Goal: Task Accomplishment & Management: Manage account settings

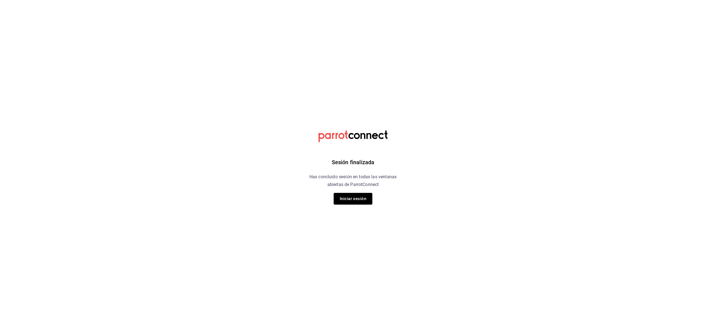
click at [343, 203] on button "Iniciar sesión" at bounding box center [353, 199] width 39 height 12
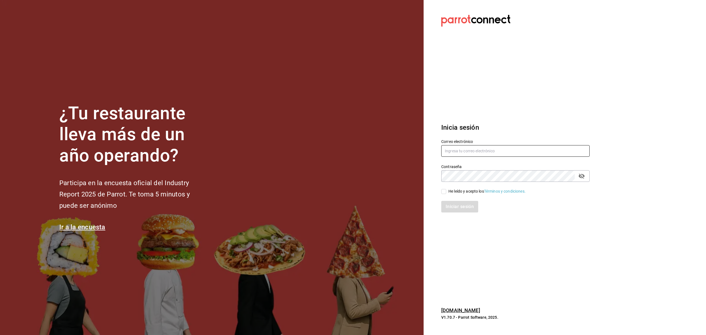
type input "miguelfalcon2894@gmail.com"
click at [450, 193] on div "He leído y acepto los Términos y condiciones." at bounding box center [486, 191] width 77 height 6
click at [446, 193] on input "He leído y acepto los Términos y condiciones." at bounding box center [443, 191] width 5 height 5
checkbox input "true"
click at [453, 202] on button "Iniciar sesión" at bounding box center [459, 207] width 37 height 12
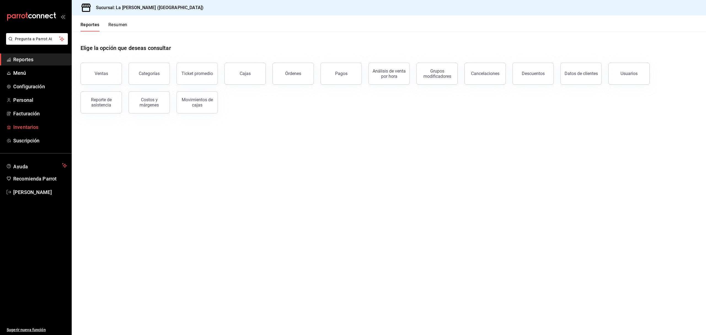
click at [34, 125] on span "Inventarios" at bounding box center [40, 126] width 54 height 7
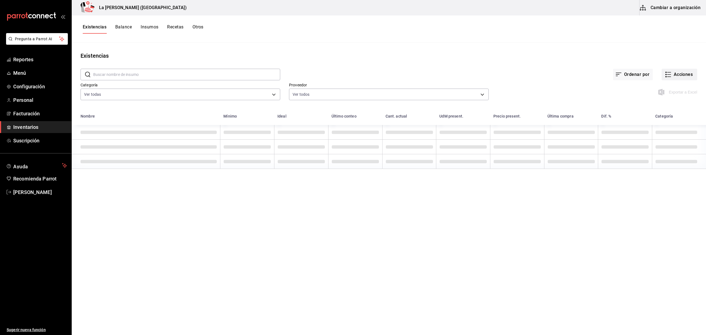
click at [687, 75] on button "Acciones" at bounding box center [679, 75] width 36 height 12
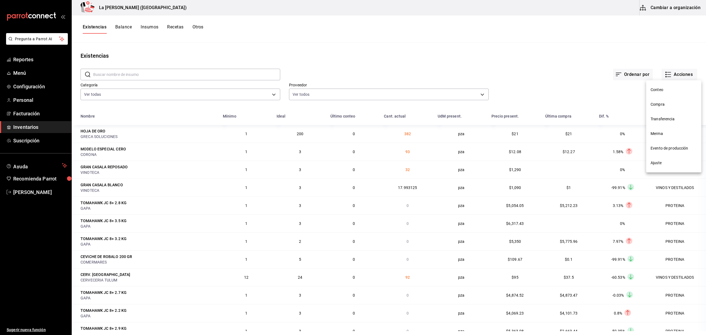
click at [662, 103] on span "Compra" at bounding box center [673, 104] width 46 height 6
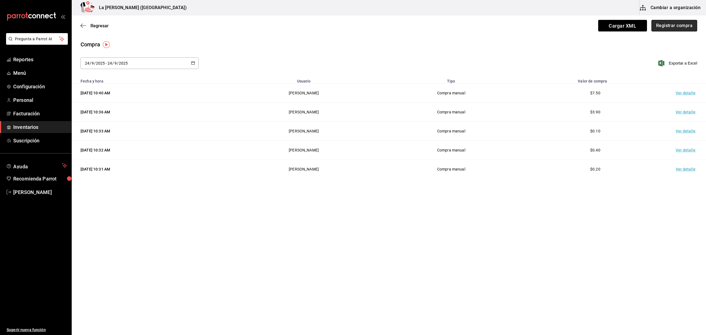
click at [673, 22] on button "Registrar compra" at bounding box center [674, 26] width 46 height 12
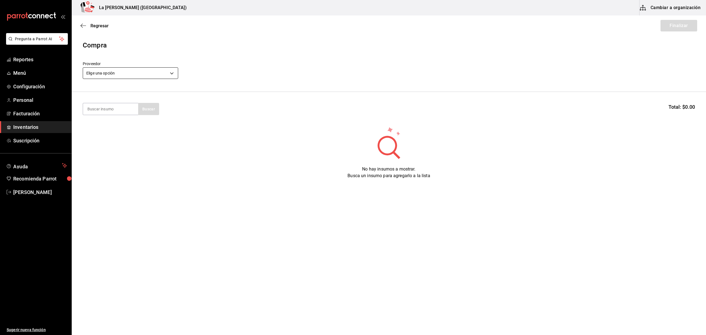
click at [175, 75] on body "Pregunta a Parrot AI Reportes Menú Configuración Personal Facturación Inventari…" at bounding box center [353, 151] width 706 height 303
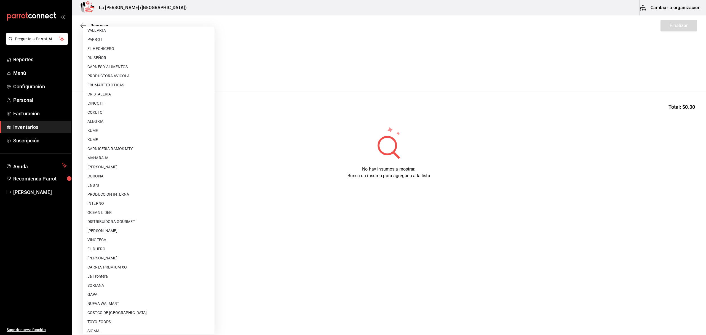
scroll to position [306, 0]
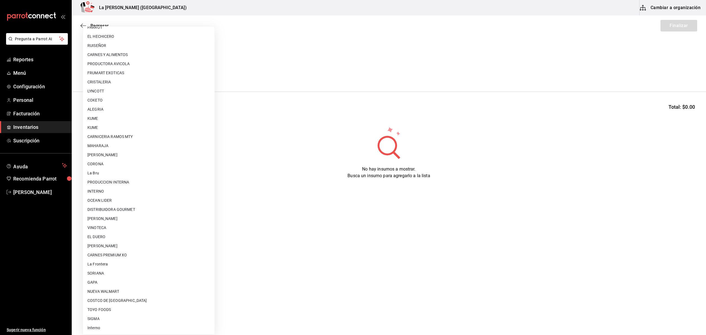
click at [104, 302] on li "COSTCO DE [GEOGRAPHIC_DATA]" at bounding box center [148, 300] width 131 height 9
type input "36657f88-4009-4ca1-bd83-5056e7dee6da"
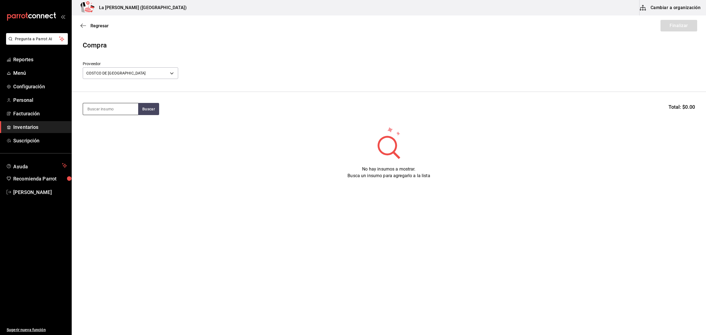
click at [115, 107] on input at bounding box center [110, 109] width 55 height 12
type input "CAY"
click at [447, 34] on div "Regresar Finalizar" at bounding box center [389, 25] width 634 height 20
click at [103, 28] on div "Regresar Finalizar" at bounding box center [389, 25] width 634 height 20
click at [103, 25] on span "Regresar" at bounding box center [99, 25] width 18 height 5
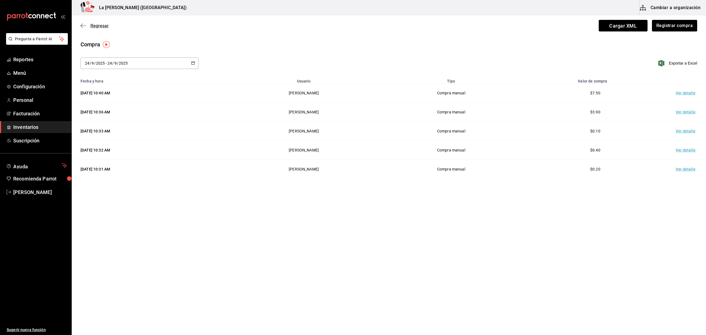
click at [93, 26] on span "Regresar" at bounding box center [99, 25] width 18 height 5
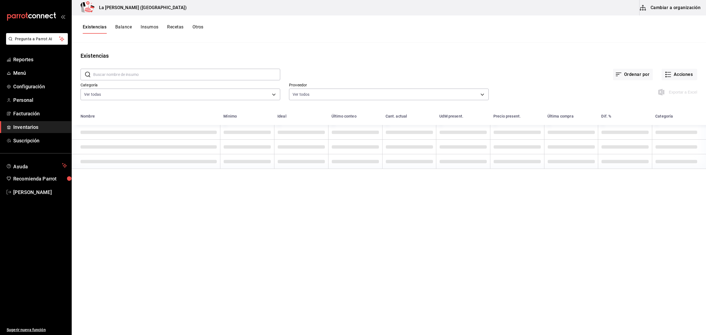
click at [200, 27] on button "Otros" at bounding box center [197, 28] width 11 height 9
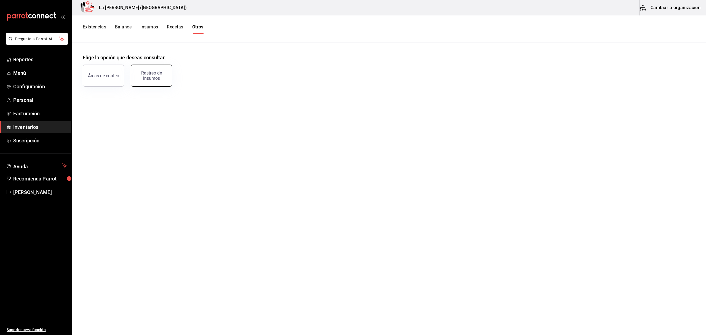
click at [151, 79] on div "Rastreo de insumos" at bounding box center [151, 75] width 34 height 10
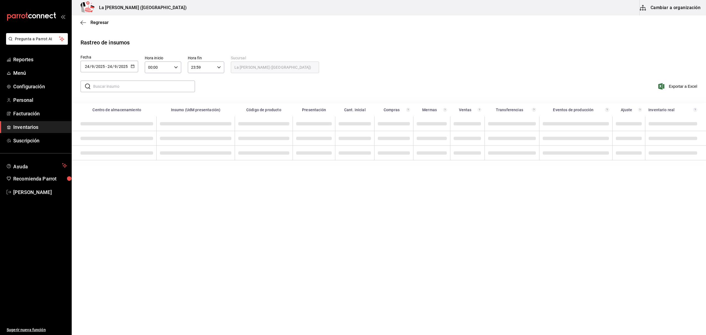
click at [133, 66] on icon "button" at bounding box center [133, 66] width 4 height 4
click at [106, 170] on li "Rango de fechas" at bounding box center [106, 171] width 52 height 12
click at [151, 103] on button "2" at bounding box center [154, 103] width 10 height 10
click at [154, 140] on abbr "23" at bounding box center [154, 140] width 4 height 4
type input "[DATE]"
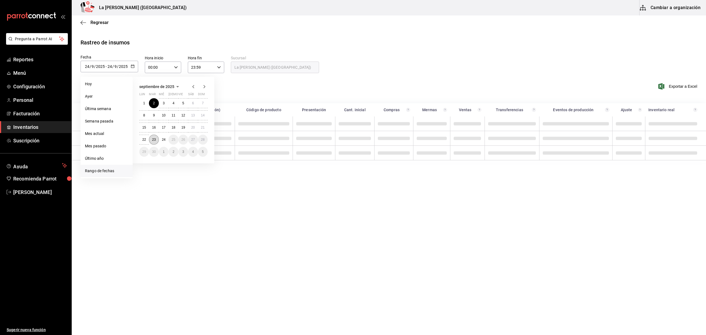
type input "2"
type input "[DATE]"
type input "23"
click at [173, 68] on icon "button" at bounding box center [174, 67] width 4 height 4
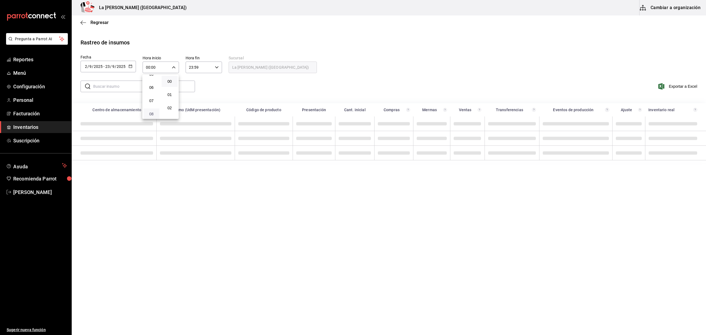
click at [155, 113] on span "08" at bounding box center [151, 114] width 9 height 4
type input "08:00"
click at [214, 68] on div at bounding box center [353, 167] width 706 height 335
click at [162, 88] on input "text" at bounding box center [144, 86] width 102 height 11
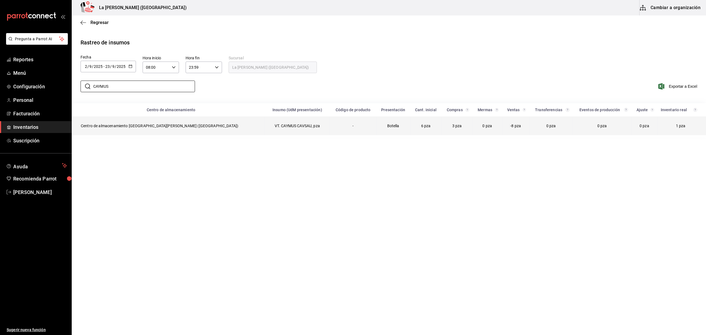
type input "CAYMUS"
click at [264, 127] on td "VT. CAYMUS CAVSAU, pza" at bounding box center [296, 125] width 65 height 19
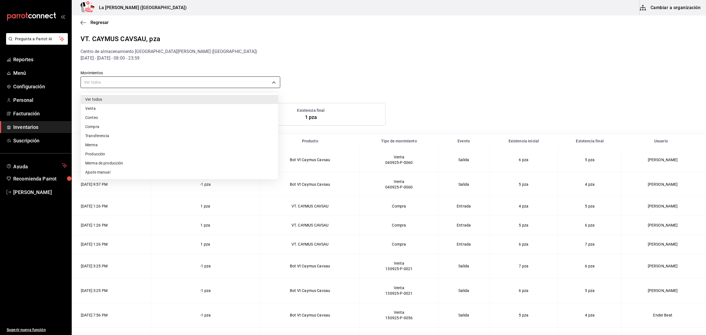
click at [172, 82] on body "Pregunta a Parrot AI Reportes Menú Configuración Personal Facturación Inventari…" at bounding box center [353, 167] width 706 height 334
click at [113, 128] on li "Compra" at bounding box center [179, 126] width 197 height 9
type input "PURCHASE"
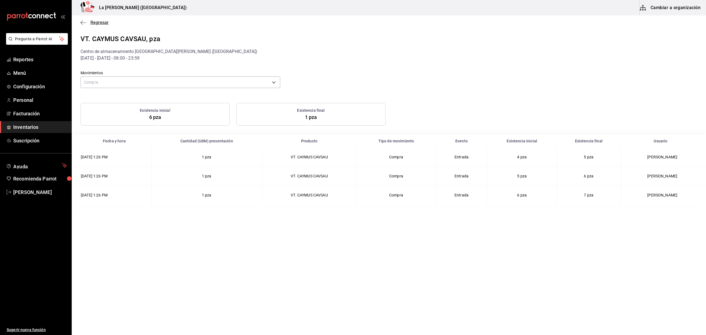
click at [105, 22] on span "Regresar" at bounding box center [99, 22] width 18 height 5
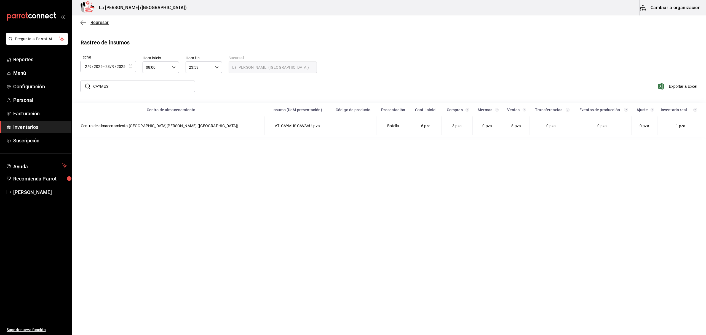
click at [101, 23] on span "Regresar" at bounding box center [99, 22] width 18 height 5
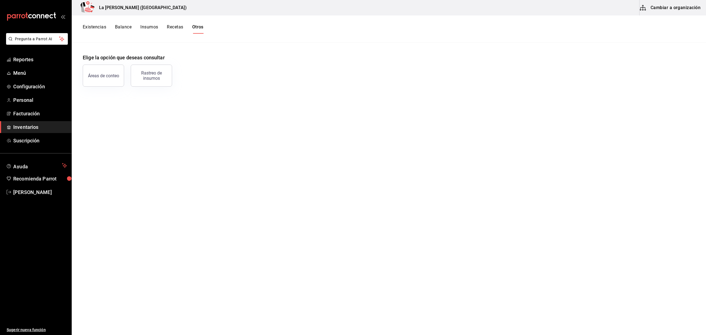
click at [94, 26] on button "Existencias" at bounding box center [94, 28] width 23 height 9
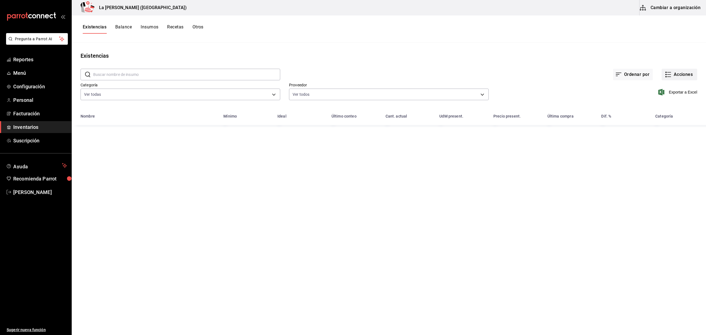
click at [687, 72] on button "Acciones" at bounding box center [679, 75] width 36 height 12
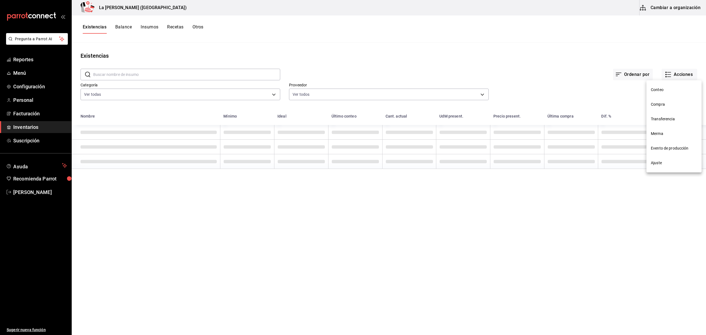
click at [653, 107] on span "Compra" at bounding box center [673, 104] width 46 height 6
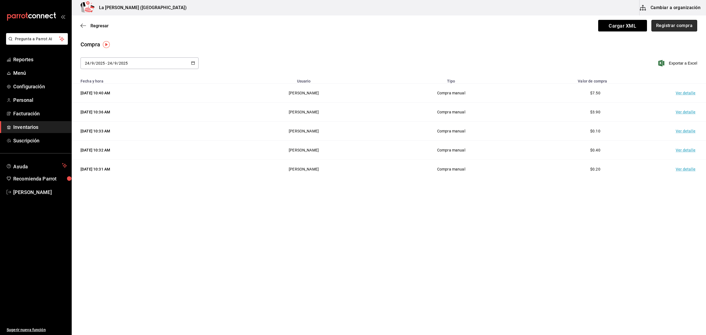
click at [690, 25] on button "Registrar compra" at bounding box center [674, 26] width 46 height 12
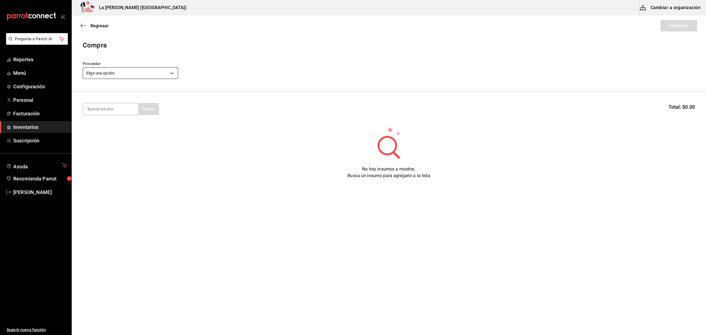
click at [105, 69] on body "Pregunta a Parrot AI Reportes Menú Configuración Personal Facturación Inventari…" at bounding box center [353, 151] width 706 height 303
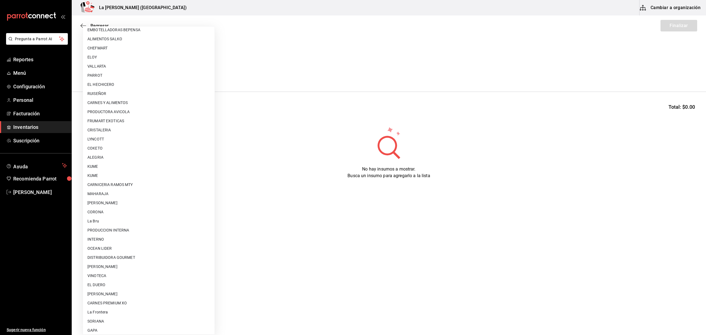
scroll to position [306, 0]
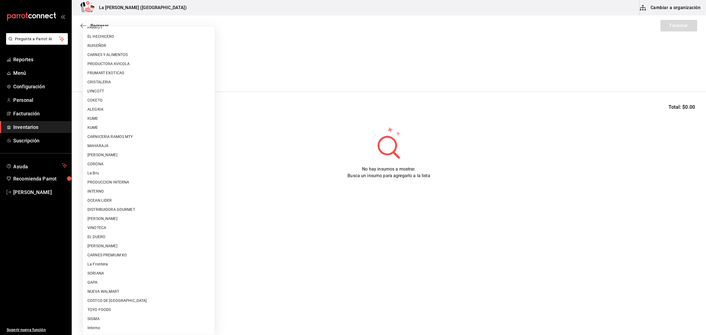
click at [117, 297] on li "COSTCO DE [GEOGRAPHIC_DATA]" at bounding box center [148, 300] width 131 height 9
type input "36657f88-4009-4ca1-bd83-5056e7dee6da"
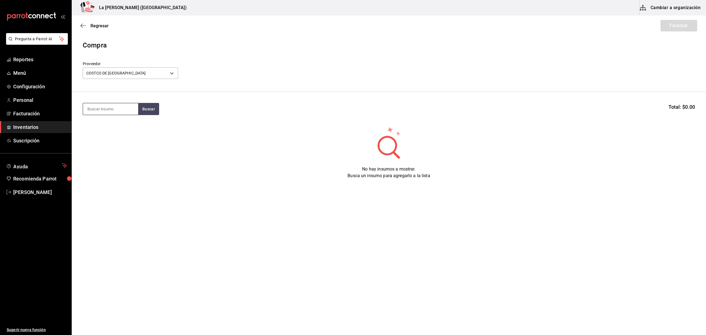
click at [117, 111] on input at bounding box center [110, 109] width 55 height 12
type input "CAY"
click at [113, 165] on div "Botella - COSTCO DE [GEOGRAPHIC_DATA]" at bounding box center [110, 168] width 46 height 12
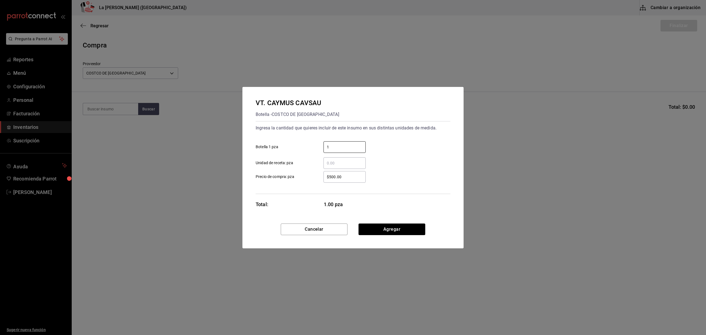
type input "1"
type input "$1,674.73"
click button "Agregar" at bounding box center [391, 229] width 67 height 12
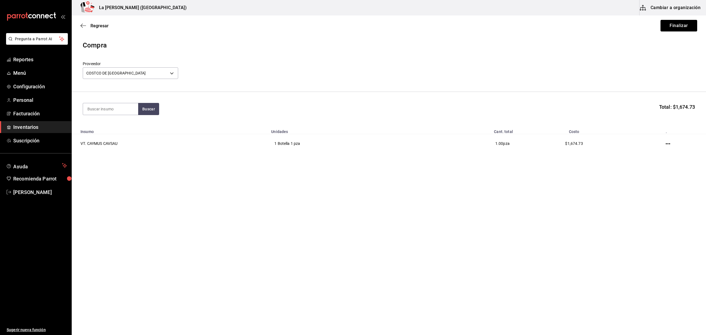
click at [679, 19] on div "Regresar Finalizar" at bounding box center [389, 25] width 634 height 20
click at [677, 26] on button "Finalizar" at bounding box center [678, 26] width 37 height 12
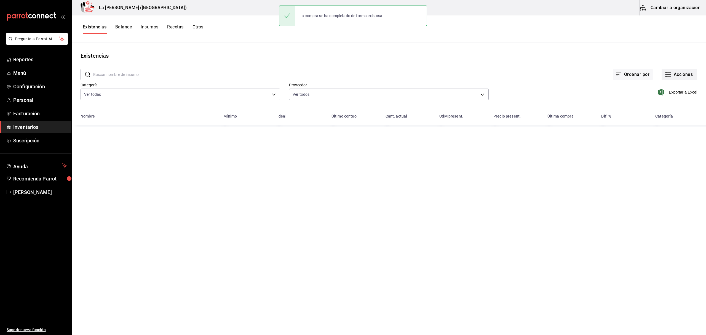
click at [689, 76] on button "Acciones" at bounding box center [679, 75] width 36 height 12
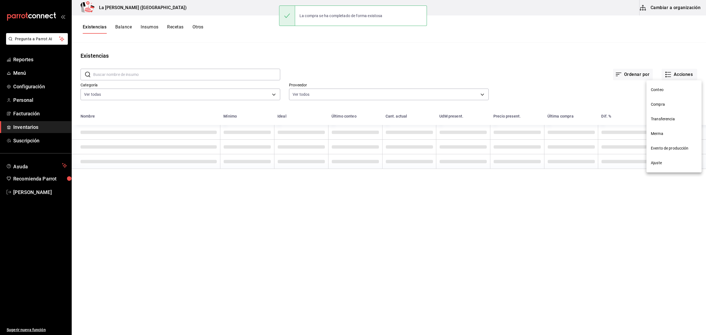
click at [663, 102] on span "Compra" at bounding box center [673, 104] width 46 height 6
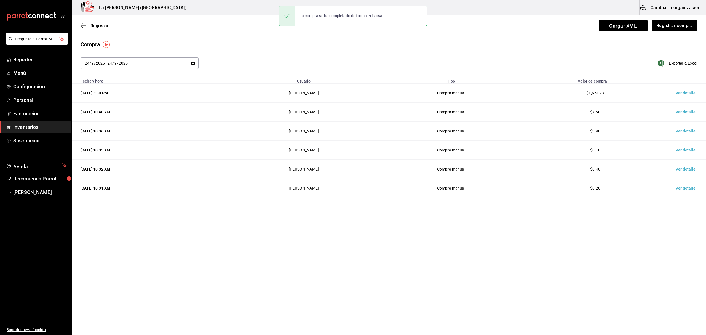
click at [685, 92] on td "Ver detalle" at bounding box center [686, 93] width 39 height 19
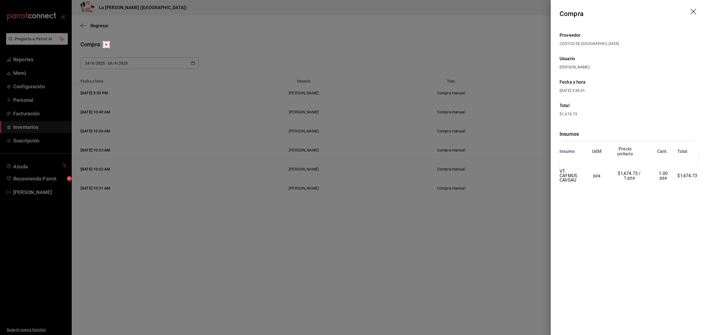
click at [694, 14] on icon "drag" at bounding box center [693, 12] width 7 height 7
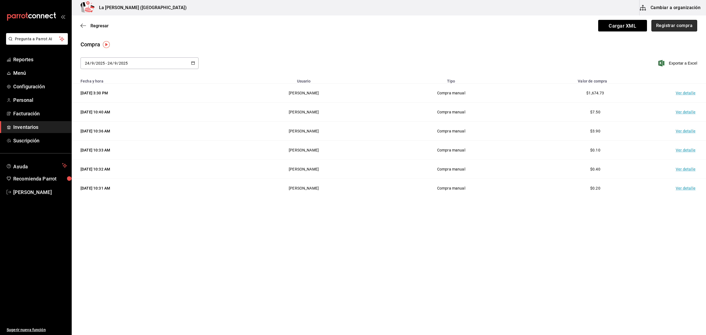
click at [681, 22] on button "Registrar compra" at bounding box center [674, 26] width 46 height 12
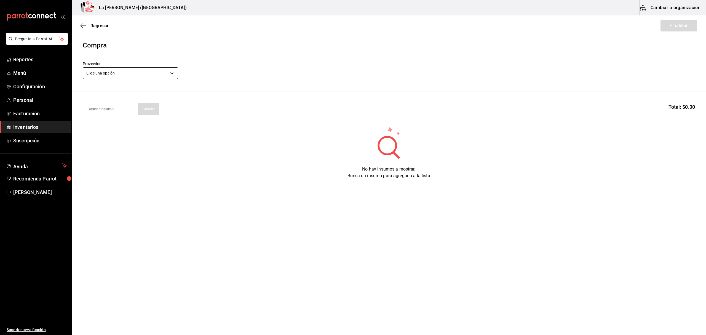
click at [126, 68] on body "Pregunta a Parrot AI Reportes Menú Configuración Personal Facturación Inventari…" at bounding box center [353, 151] width 706 height 303
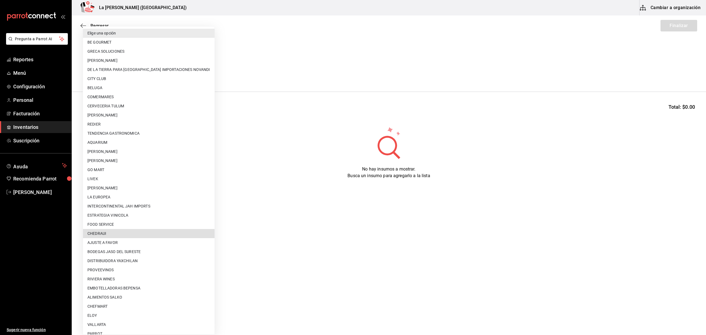
click at [128, 230] on li "CHEDRAUI" at bounding box center [148, 233] width 131 height 9
type input "a0cc0771-2617-4bd9-aae6-8aacc5d61159"
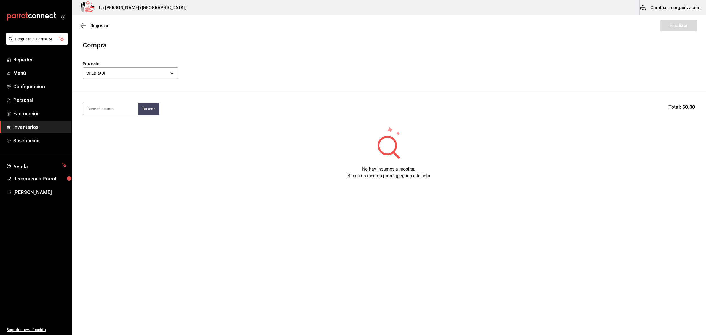
click at [113, 108] on input at bounding box center [110, 109] width 55 height 12
type input "[PERSON_NAME]"
click at [113, 125] on div "LIC. FERREIRA OPORTO 750ML" at bounding box center [110, 128] width 46 height 13
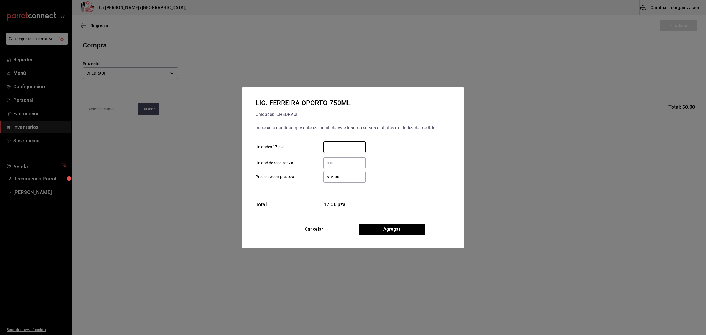
type input "1"
type input "$535"
click button "Agregar" at bounding box center [391, 229] width 67 height 12
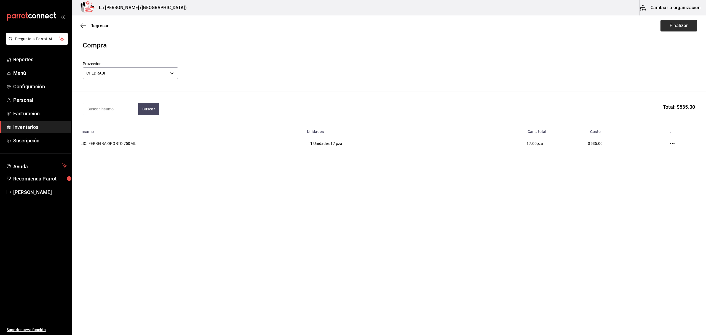
click at [676, 28] on button "Finalizar" at bounding box center [678, 26] width 37 height 12
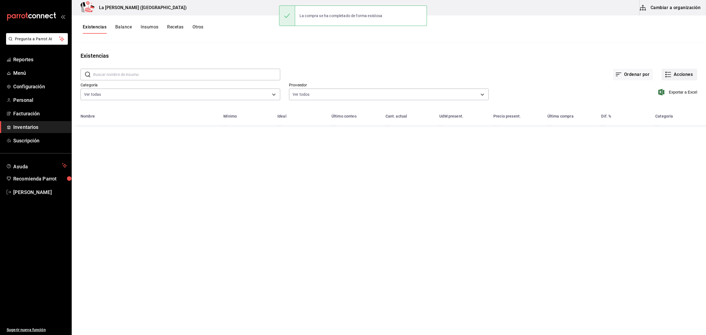
click at [685, 76] on button "Acciones" at bounding box center [679, 75] width 36 height 12
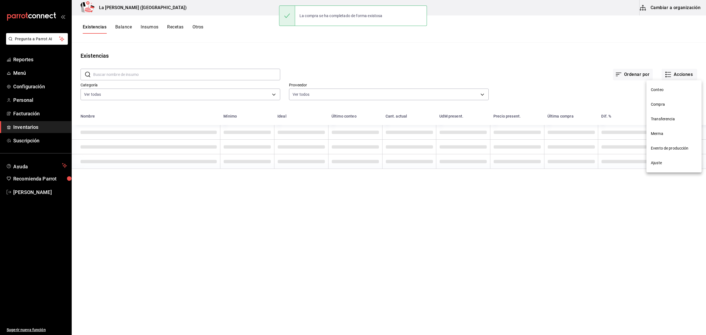
click at [664, 107] on li "Compra" at bounding box center [673, 104] width 55 height 15
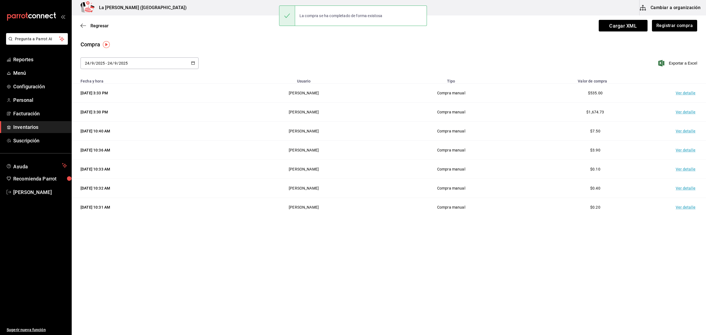
click at [682, 92] on td "Ver detalle" at bounding box center [686, 93] width 39 height 19
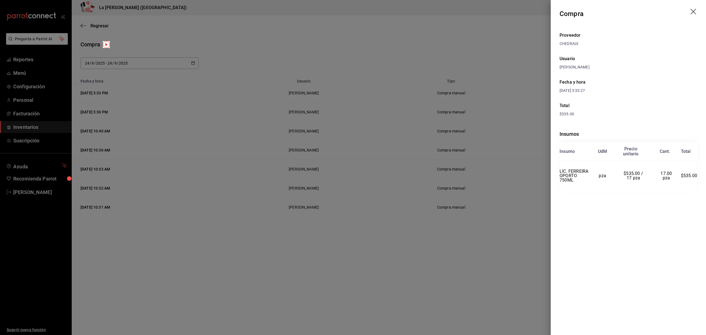
click at [692, 9] on icon "drag" at bounding box center [693, 12] width 7 height 7
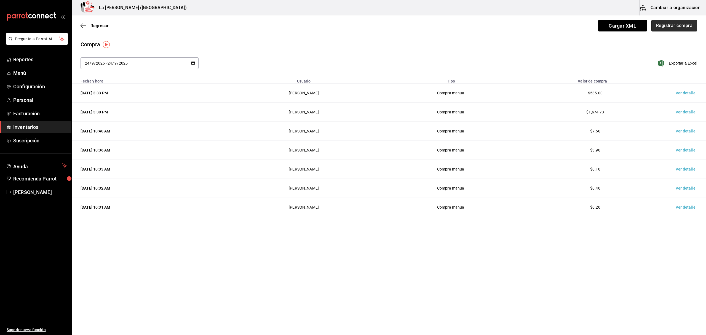
click at [676, 25] on button "Registrar compra" at bounding box center [674, 26] width 46 height 12
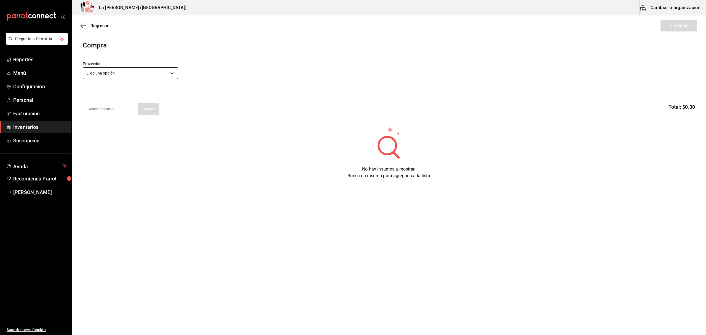
click at [113, 74] on body "Pregunta a Parrot AI Reportes Menú Configuración Personal Facturación Inventari…" at bounding box center [353, 151] width 706 height 303
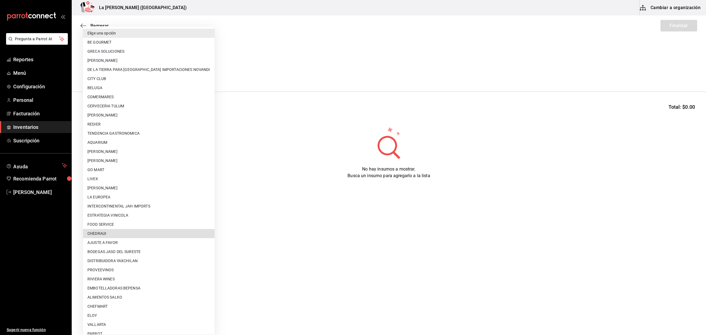
click at [123, 228] on li "FOOD SERVICE" at bounding box center [148, 224] width 131 height 9
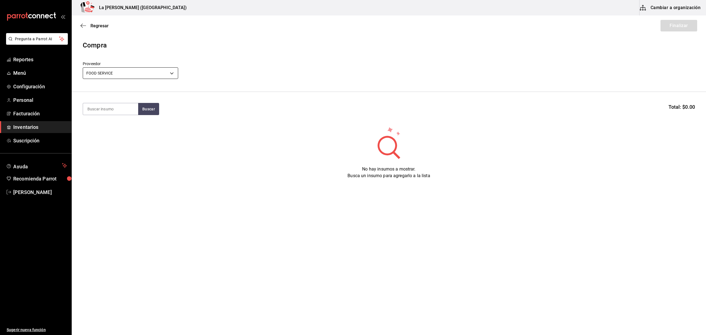
click at [148, 74] on body "Pregunta a Parrot AI Reportes Menú Configuración Personal Facturación Inventari…" at bounding box center [353, 151] width 706 height 303
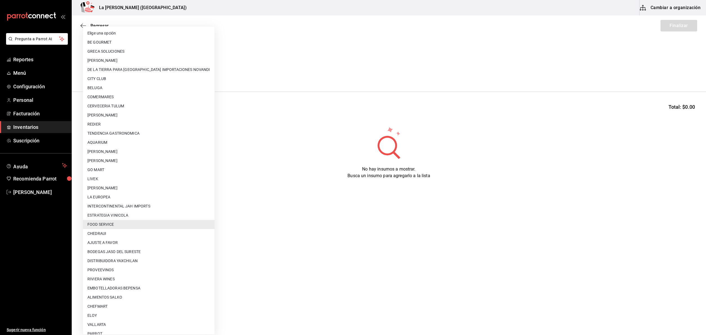
click at [127, 232] on li "CHEDRAUI" at bounding box center [148, 233] width 131 height 9
type input "a0cc0771-2617-4bd9-aae6-8aacc5d61159"
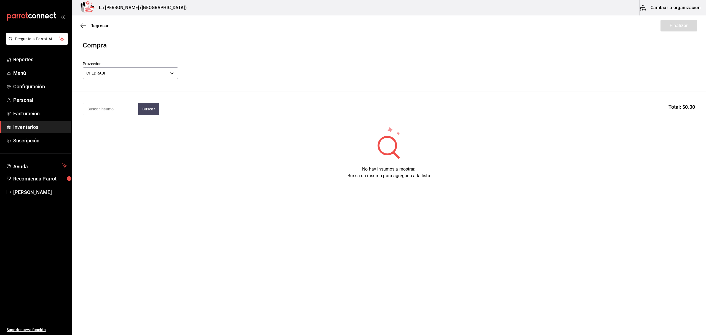
click at [108, 112] on input at bounding box center [110, 109] width 55 height 12
type input "CENTINE"
click at [112, 130] on div "TEQ. CENTINELA ETERNO CRISTALINO 750 ml" at bounding box center [110, 132] width 46 height 20
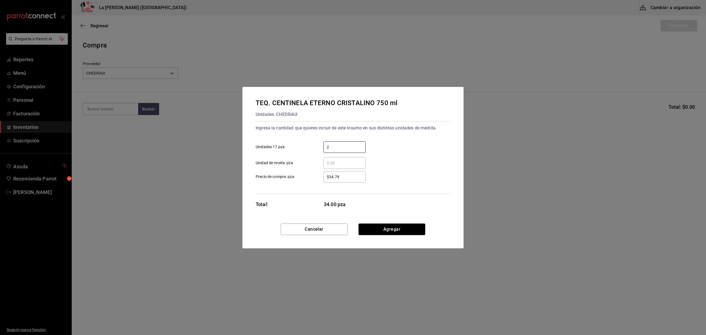
type input "2"
type input "$451.56"
click button "Agregar" at bounding box center [391, 229] width 67 height 12
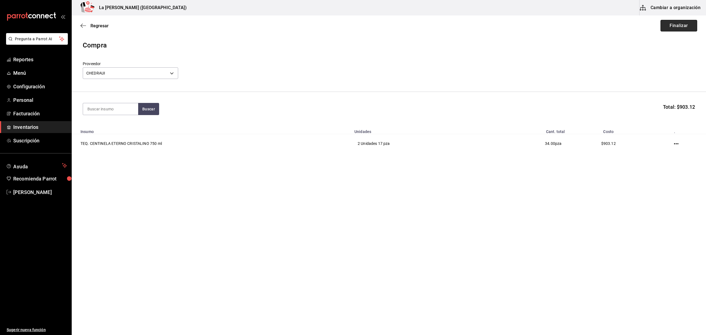
click at [681, 22] on button "Finalizar" at bounding box center [678, 26] width 37 height 12
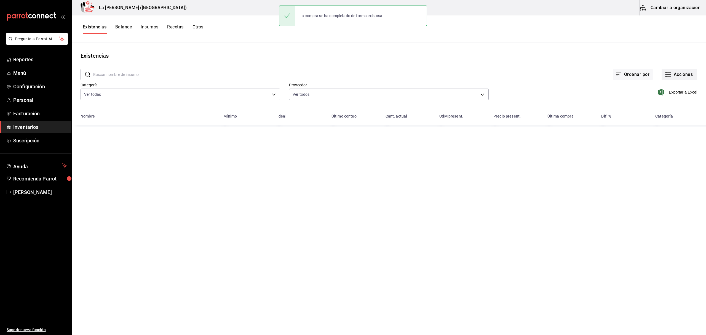
click at [679, 79] on button "Acciones" at bounding box center [679, 75] width 36 height 12
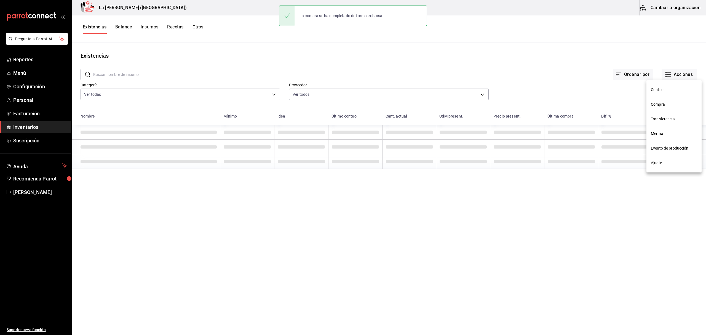
click at [659, 111] on li "Compra" at bounding box center [673, 104] width 55 height 15
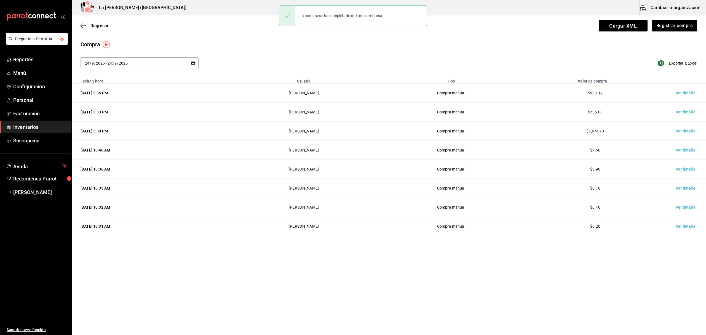
click at [684, 90] on td "Ver detalle" at bounding box center [686, 93] width 39 height 19
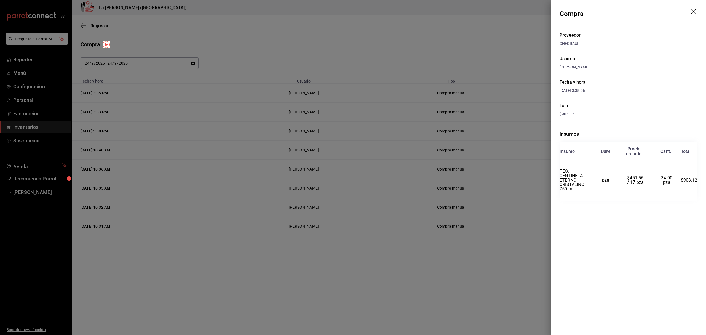
click at [694, 9] on icon "drag" at bounding box center [693, 12] width 7 height 7
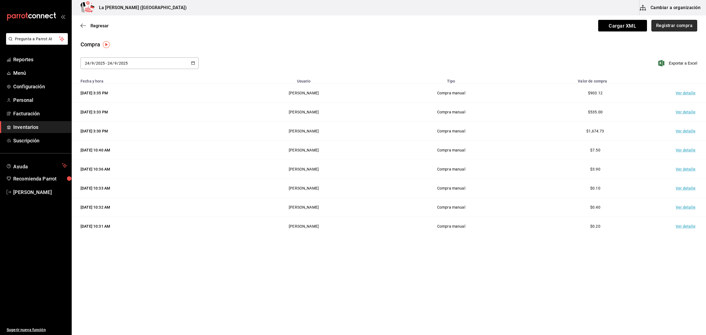
click at [665, 23] on button "Registrar compra" at bounding box center [674, 26] width 46 height 12
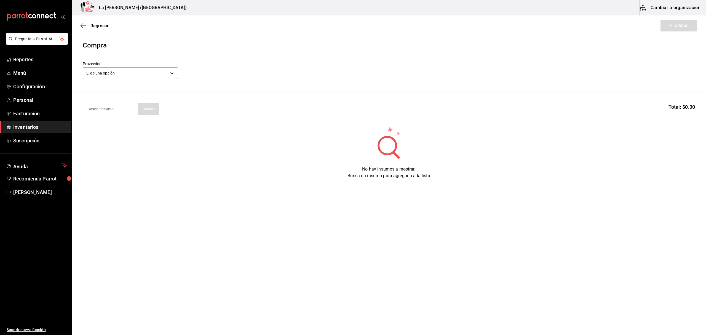
click at [128, 67] on div "Elige una opción default" at bounding box center [130, 72] width 95 height 15
click at [127, 72] on body "Pregunta a Parrot AI Reportes Menú Configuración Personal Facturación Inventari…" at bounding box center [353, 151] width 706 height 303
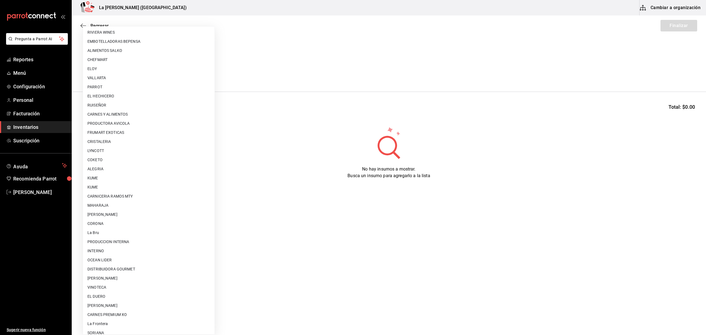
scroll to position [306, 0]
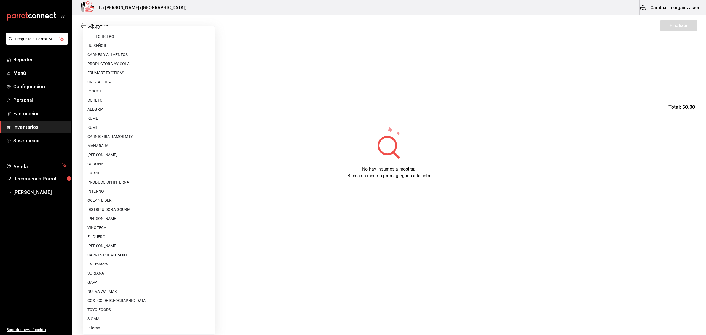
click at [116, 301] on li "COSTCO DE [GEOGRAPHIC_DATA]" at bounding box center [148, 300] width 131 height 9
type input "36657f88-4009-4ca1-bd83-5056e7dee6da"
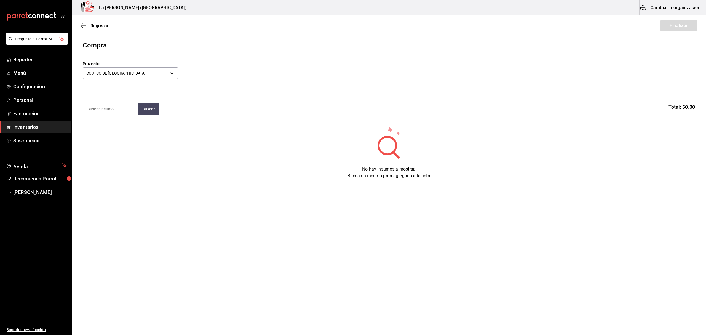
click at [112, 109] on input at bounding box center [110, 109] width 55 height 12
type input "CAYMU"
click at [118, 157] on div "VT. CAYMUS CAVSAU" at bounding box center [110, 158] width 46 height 7
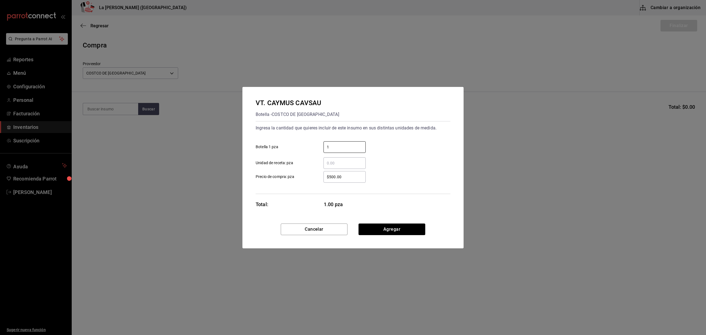
type input "1"
type input "$1,674.73"
click button "Agregar" at bounding box center [391, 229] width 67 height 12
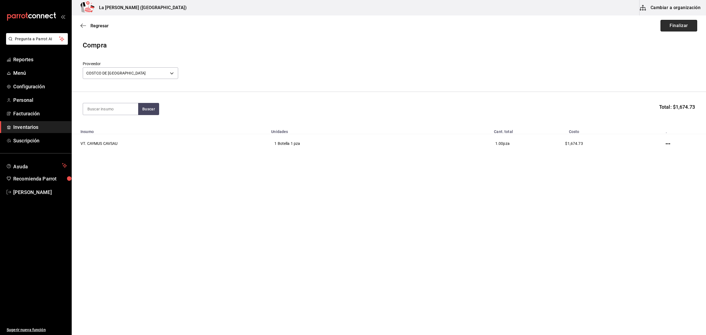
click at [685, 21] on button "Finalizar" at bounding box center [678, 26] width 37 height 12
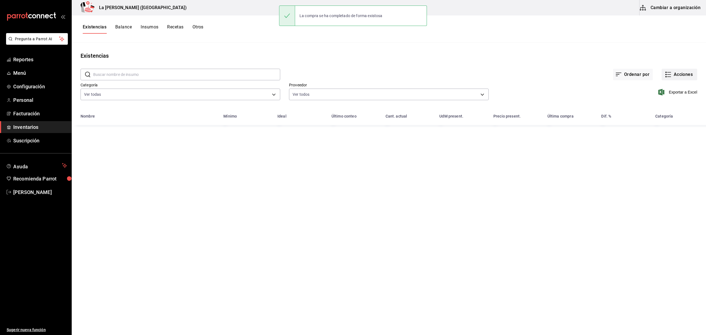
click at [681, 73] on button "Acciones" at bounding box center [679, 75] width 36 height 12
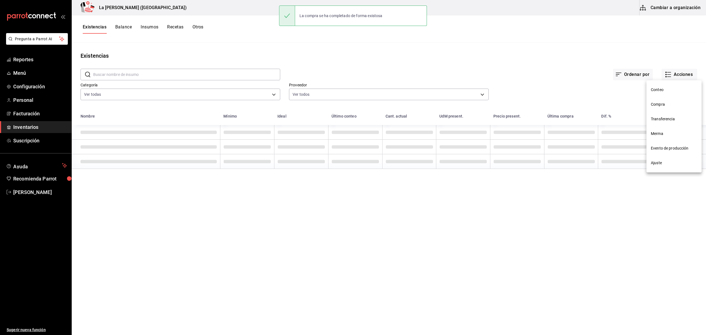
click at [664, 103] on span "Compra" at bounding box center [673, 104] width 46 height 6
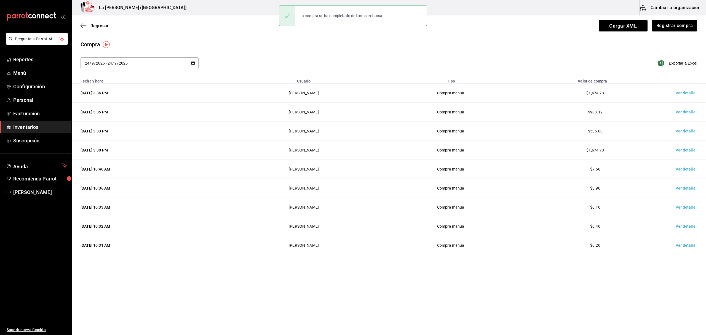
click at [687, 92] on td "Ver detalle" at bounding box center [686, 93] width 39 height 19
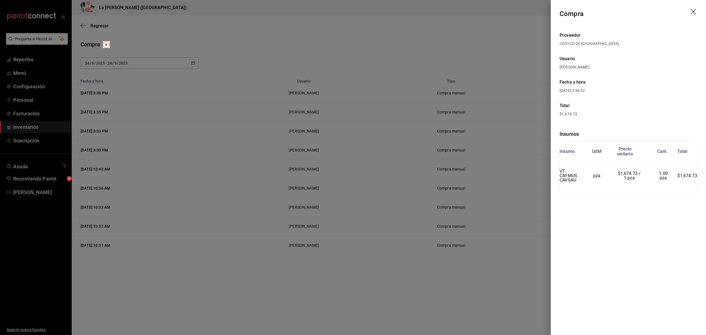
click at [692, 12] on icon "drag" at bounding box center [693, 12] width 7 height 7
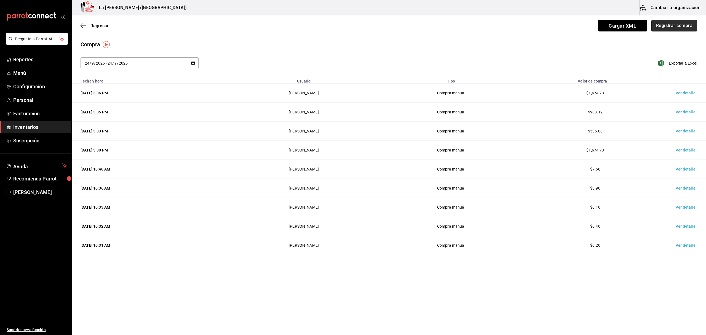
click at [679, 26] on button "Registrar compra" at bounding box center [674, 26] width 46 height 12
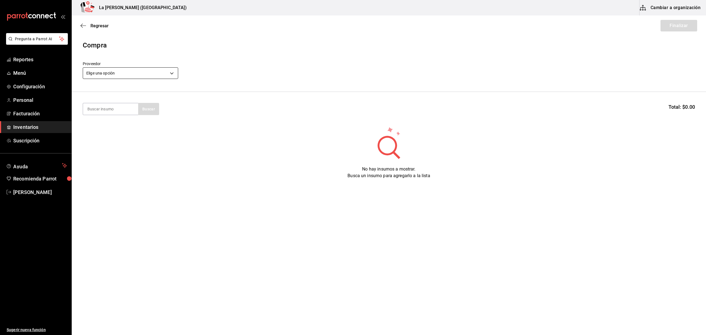
click at [139, 69] on body "Pregunta a Parrot AI Reportes Menú Configuración Personal Facturación Inventari…" at bounding box center [353, 151] width 706 height 303
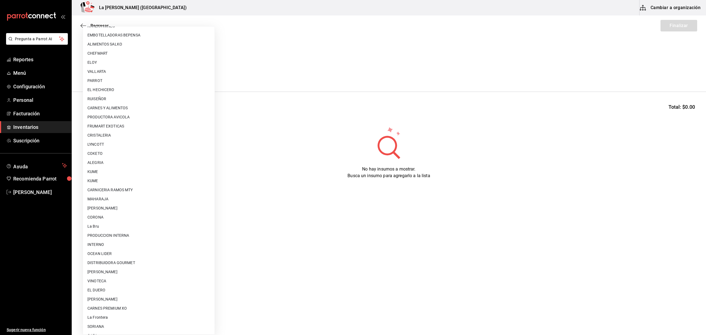
scroll to position [306, 0]
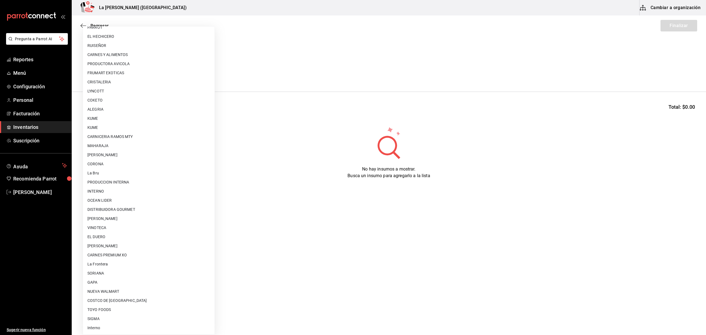
click at [114, 301] on li "COSTCO DE [GEOGRAPHIC_DATA]" at bounding box center [148, 300] width 131 height 9
type input "36657f88-4009-4ca1-bd83-5056e7dee6da"
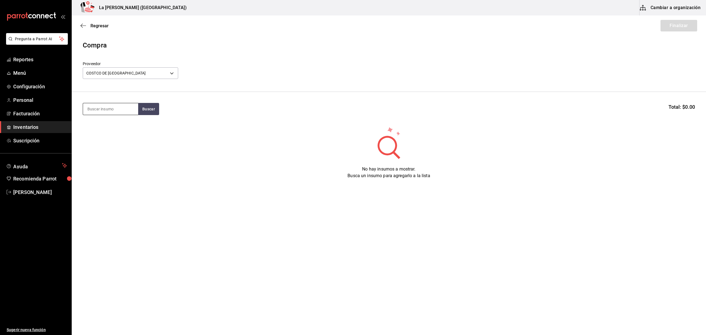
click at [118, 113] on input at bounding box center [110, 109] width 55 height 12
type input "BURR"
click at [102, 131] on div "QUESO BURRATA REMO´S" at bounding box center [110, 128] width 46 height 13
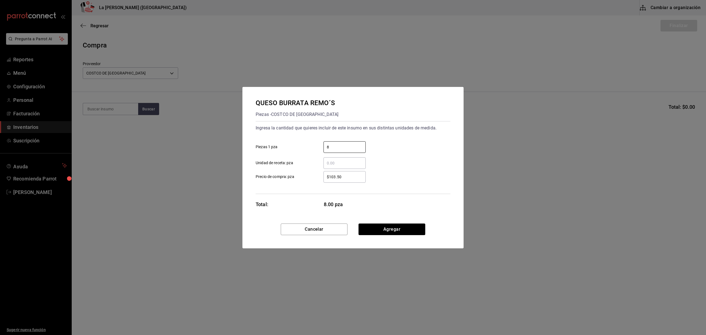
type input "8"
type input "$50.90"
click button "Agregar" at bounding box center [391, 229] width 67 height 12
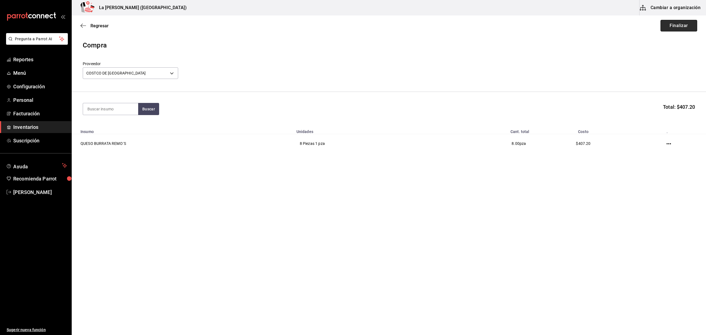
click at [686, 27] on button "Finalizar" at bounding box center [678, 26] width 37 height 12
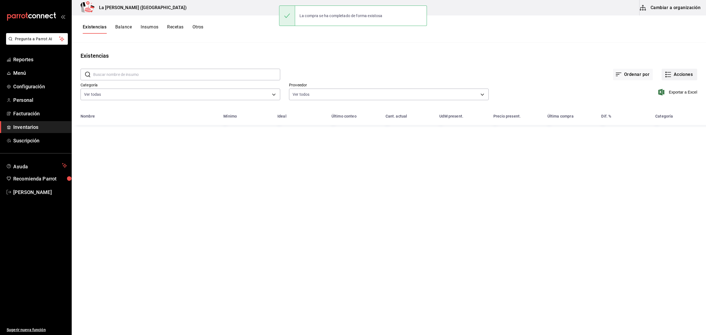
click at [668, 76] on icon "button" at bounding box center [668, 74] width 7 height 7
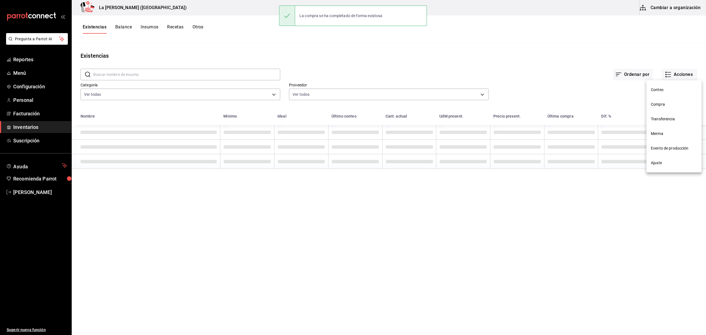
click at [667, 103] on span "Compra" at bounding box center [673, 104] width 46 height 6
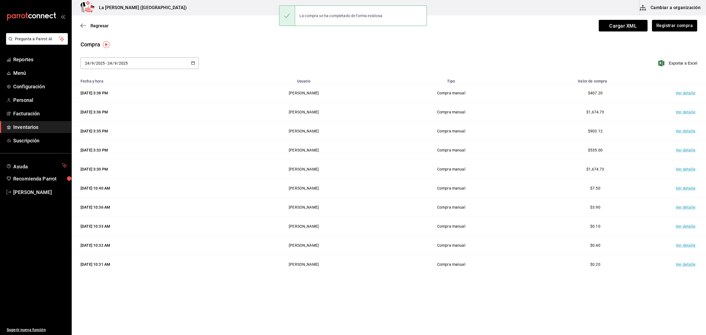
click at [682, 91] on td "Ver detalle" at bounding box center [686, 93] width 39 height 19
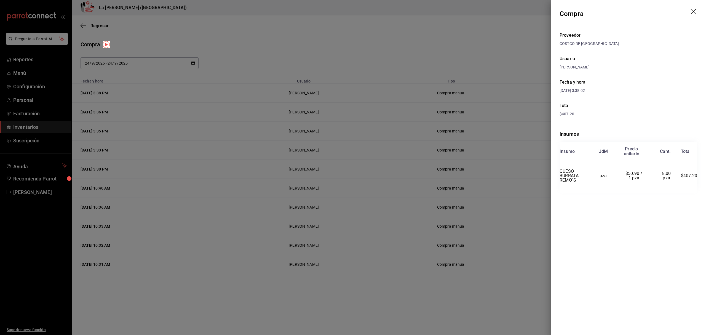
click at [694, 10] on icon "drag" at bounding box center [693, 12] width 7 height 7
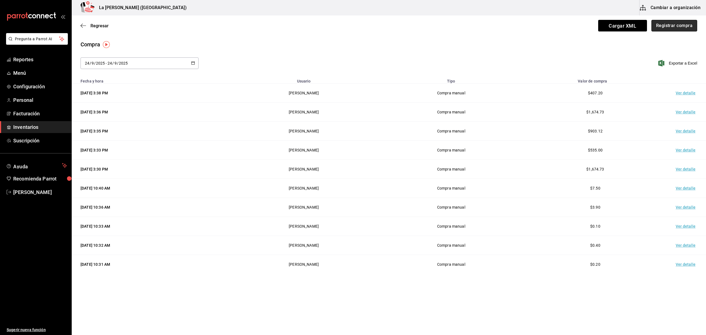
click at [685, 25] on button "Registrar compra" at bounding box center [674, 26] width 46 height 12
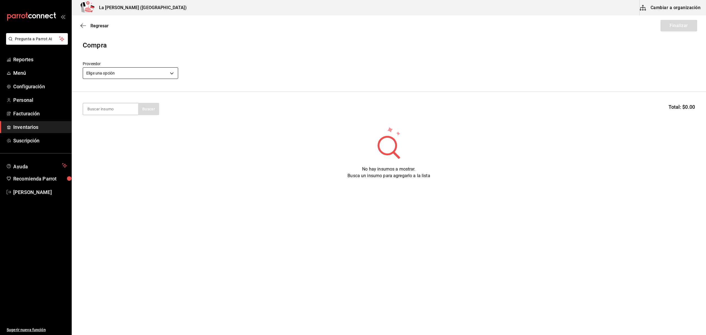
click at [150, 70] on body "Pregunta a Parrot AI Reportes Menú Configuración Personal Facturación Inventari…" at bounding box center [353, 151] width 706 height 303
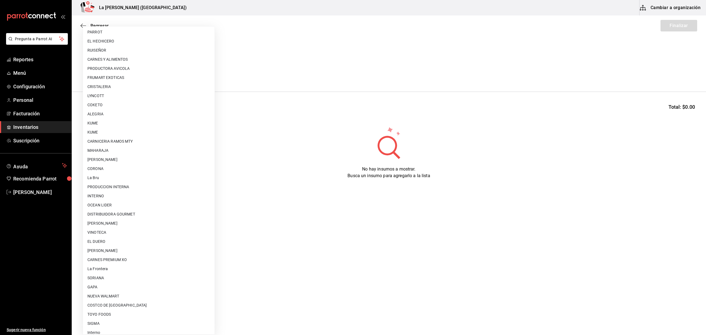
scroll to position [306, 0]
click at [115, 299] on li "COSTCO DE [GEOGRAPHIC_DATA]" at bounding box center [148, 300] width 131 height 9
type input "36657f88-4009-4ca1-bd83-5056e7dee6da"
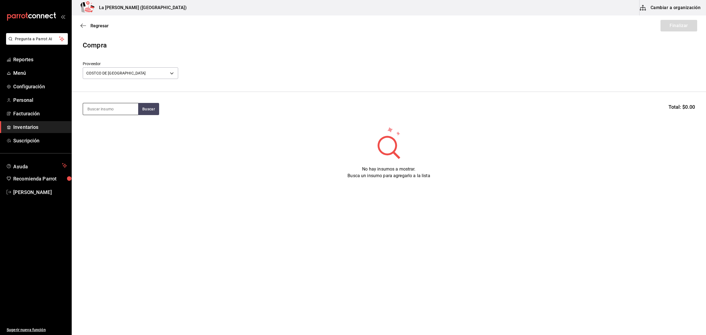
click at [114, 108] on input at bounding box center [110, 109] width 55 height 12
type input "CAY"
click at [93, 173] on div "VT. CAYMUS CAVSAU Botella - COSTCO DE [GEOGRAPHIC_DATA]" at bounding box center [110, 164] width 55 height 27
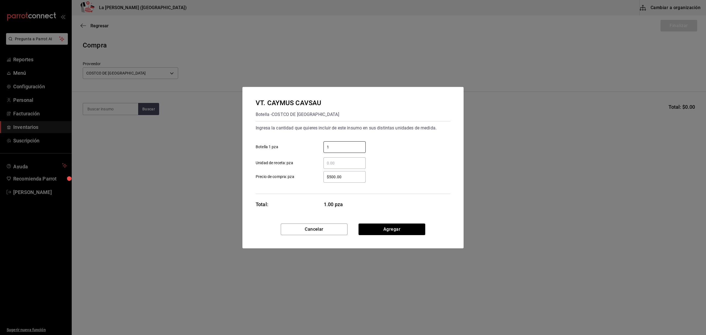
type input "1"
type input "$1,674.73"
click button "Agregar" at bounding box center [391, 229] width 67 height 12
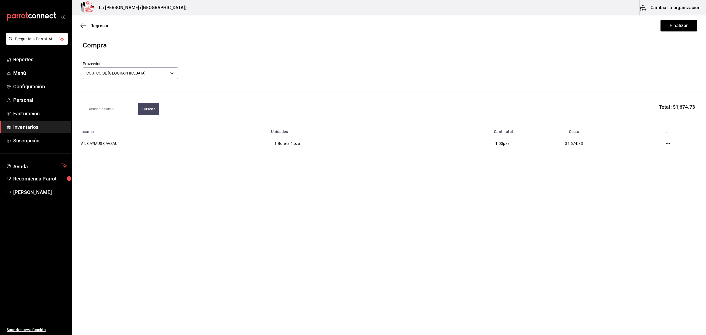
click at [676, 32] on div "Regresar Finalizar" at bounding box center [389, 25] width 634 height 20
click at [680, 25] on button "Finalizar" at bounding box center [678, 26] width 37 height 12
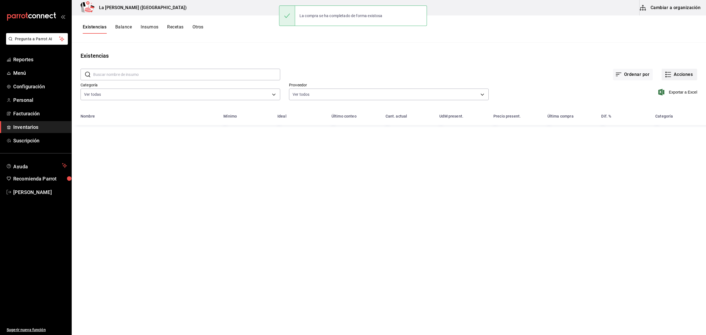
click at [684, 73] on button "Acciones" at bounding box center [679, 75] width 36 height 12
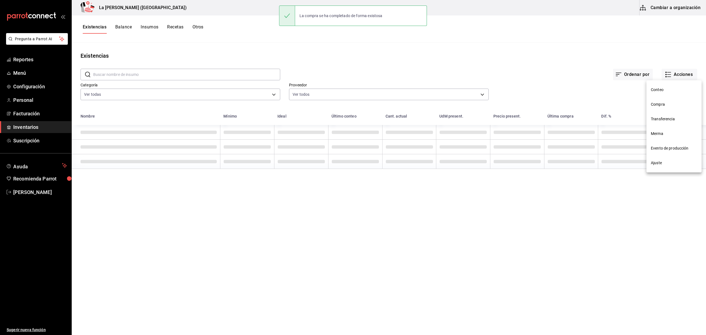
click at [665, 105] on span "Compra" at bounding box center [673, 104] width 46 height 6
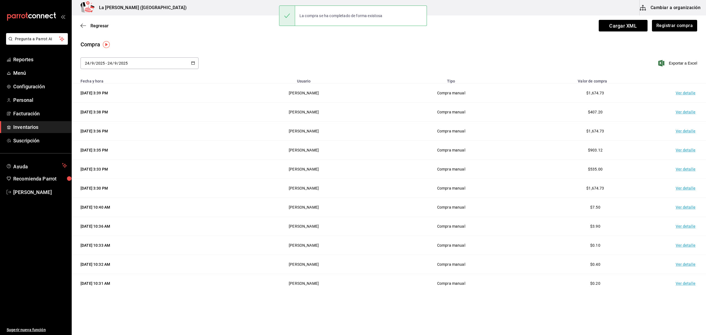
click at [686, 96] on td "Ver detalle" at bounding box center [686, 93] width 39 height 19
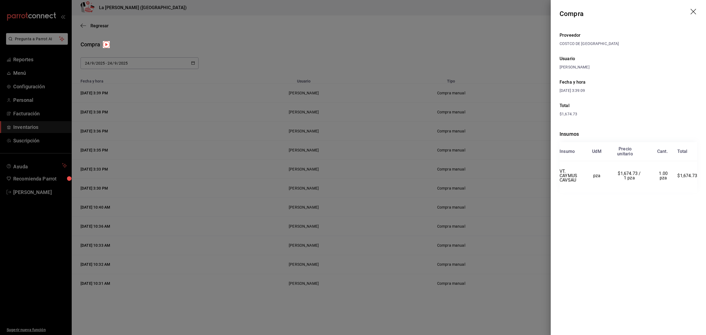
click at [690, 11] on icon "drag" at bounding box center [693, 12] width 7 height 7
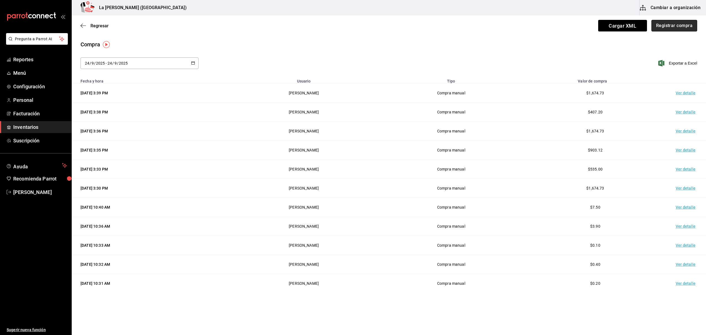
click at [685, 25] on button "Registrar compra" at bounding box center [674, 26] width 46 height 12
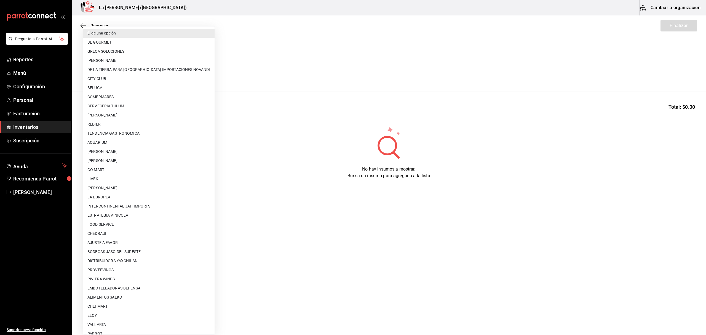
click at [139, 74] on body "Pregunta a Parrot AI Reportes Menú Configuración Personal Facturación Inventari…" at bounding box center [353, 151] width 706 height 303
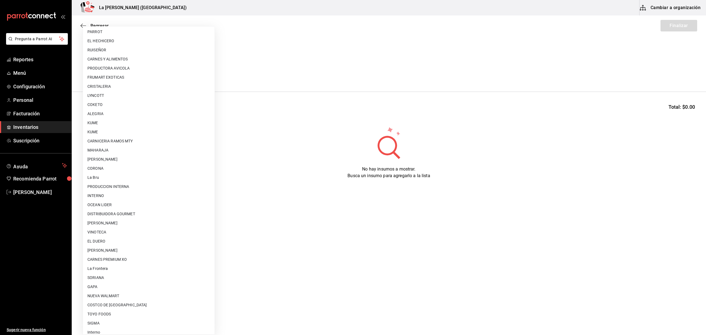
scroll to position [306, 0]
click at [112, 273] on li "SORIANA" at bounding box center [148, 272] width 131 height 9
type input "f62628b7-b131-47fd-9824-ea856ce267db"
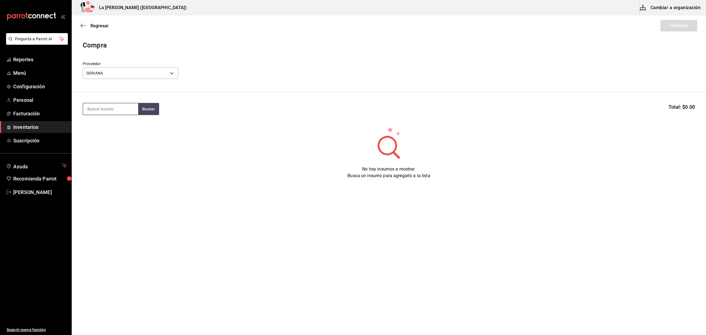
click at [109, 109] on input at bounding box center [110, 109] width 55 height 12
type input "VINO"
click at [110, 123] on div "VAR. VINO TINTO [PERSON_NAME]" at bounding box center [110, 128] width 46 height 13
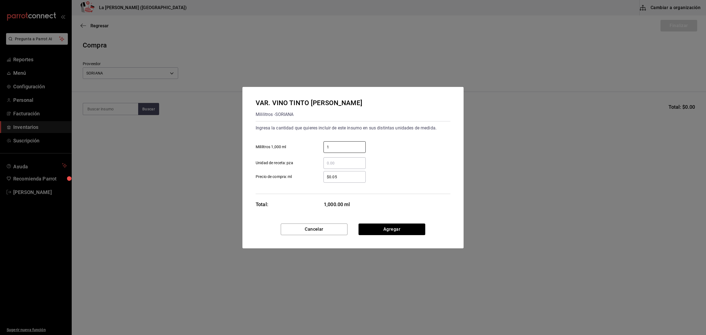
type input "1"
click at [357, 147] on input "1" at bounding box center [344, 147] width 42 height 7
type input "4"
type input "$439"
click button "Agregar" at bounding box center [391, 229] width 67 height 12
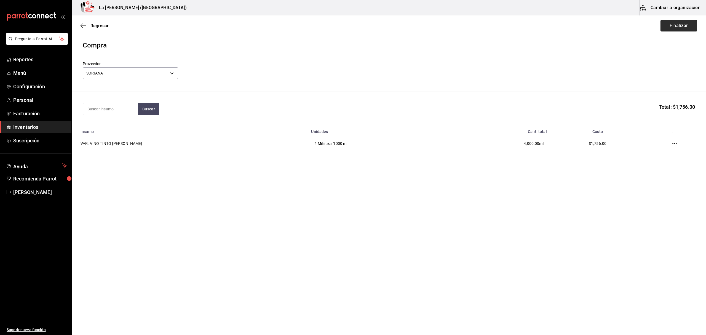
click at [680, 27] on button "Finalizar" at bounding box center [678, 26] width 37 height 12
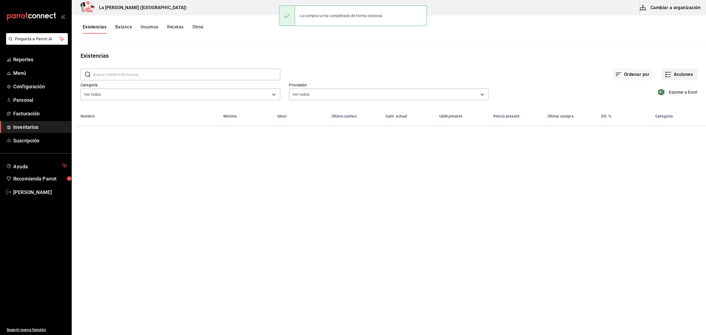
click at [679, 74] on button "Acciones" at bounding box center [679, 75] width 36 height 12
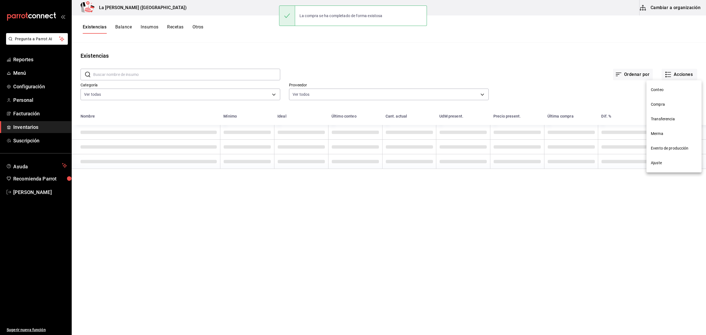
click at [660, 107] on span "Compra" at bounding box center [673, 104] width 46 height 6
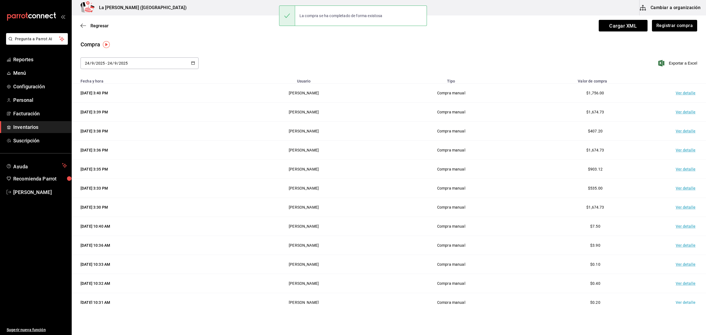
click at [680, 95] on td "Ver detalle" at bounding box center [686, 93] width 39 height 19
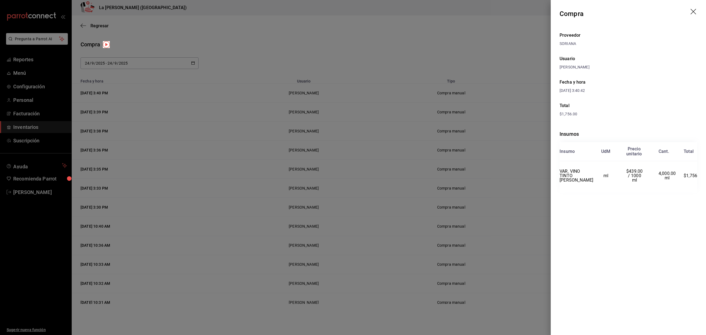
click at [690, 9] on header "Compra" at bounding box center [627, 14] width 155 height 28
click at [693, 12] on icon "drag" at bounding box center [693, 12] width 7 height 7
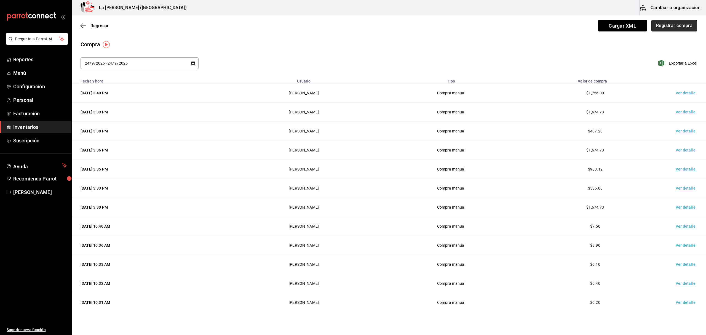
click at [674, 24] on button "Registrar compra" at bounding box center [674, 26] width 46 height 12
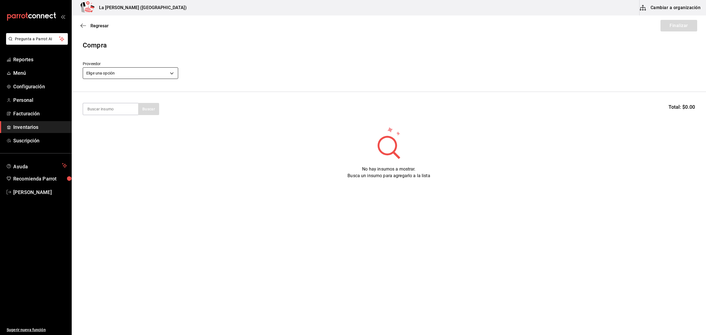
click at [149, 74] on body "Pregunta a Parrot AI Reportes Menú Configuración Personal Facturación Inventari…" at bounding box center [353, 151] width 706 height 303
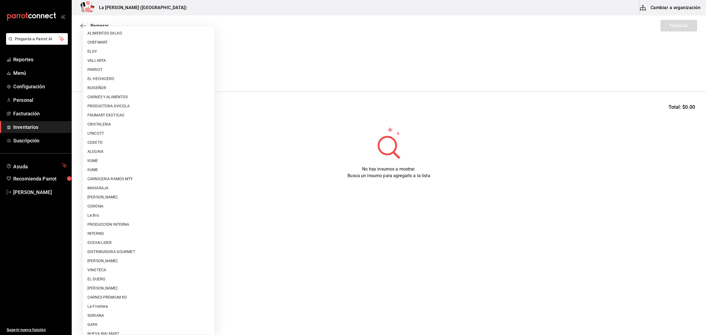
scroll to position [306, 0]
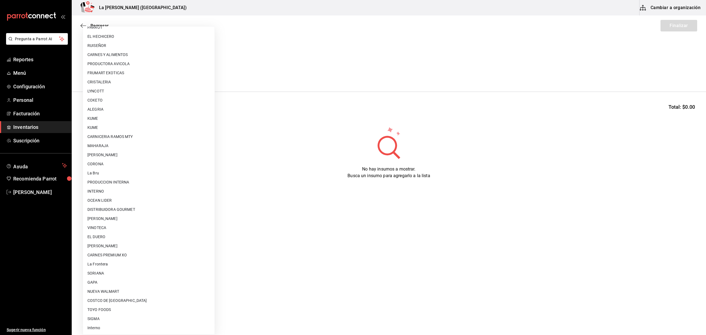
click at [104, 271] on li "SORIANA" at bounding box center [148, 272] width 131 height 9
type input "f62628b7-b131-47fd-9824-ea856ce267db"
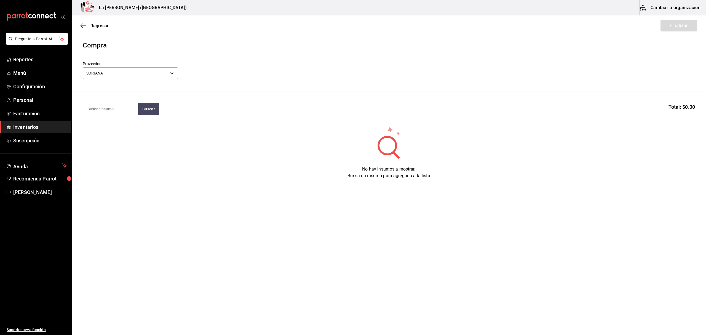
click at [107, 110] on input at bounding box center [110, 109] width 55 height 12
type input "QUESO"
click at [123, 130] on div "QUESO PANELA LALA 400 GR" at bounding box center [110, 128] width 46 height 13
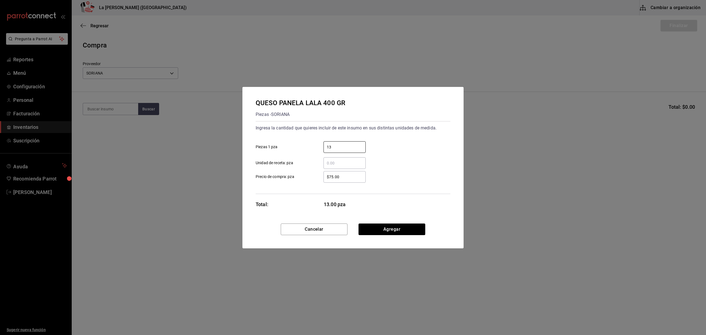
type input "13"
type input "$90"
click button "Agregar" at bounding box center [391, 229] width 67 height 12
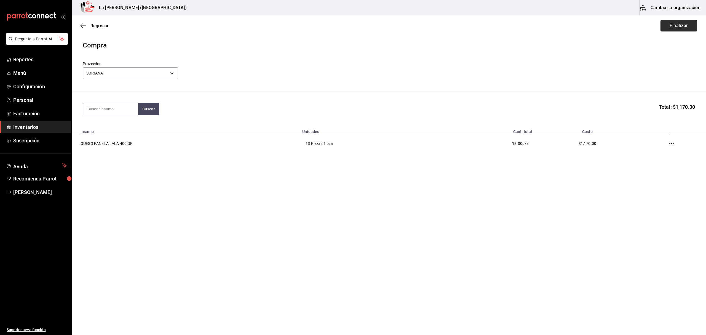
click at [674, 29] on button "Finalizar" at bounding box center [678, 26] width 37 height 12
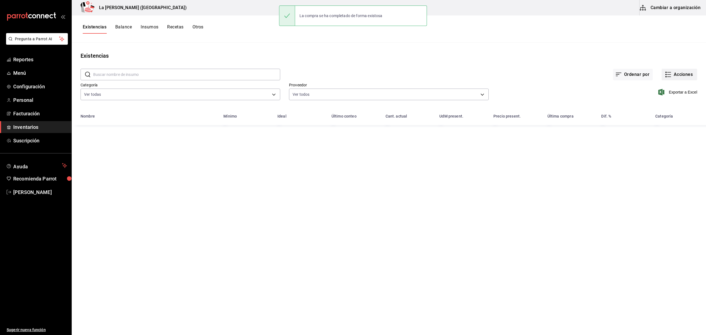
drag, startPoint x: 682, startPoint y: 73, endPoint x: 682, endPoint y: 77, distance: 3.6
click at [682, 77] on button "Acciones" at bounding box center [679, 75] width 36 height 12
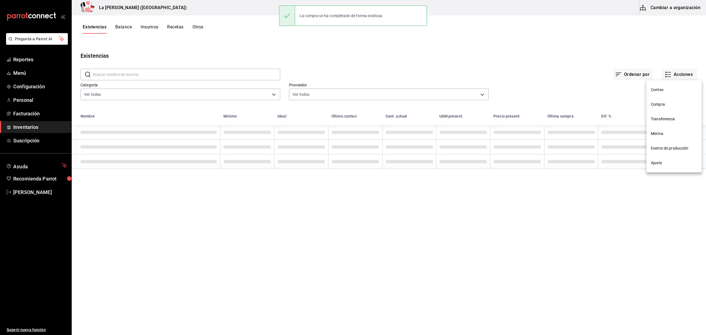
click at [664, 104] on span "Compra" at bounding box center [673, 104] width 46 height 6
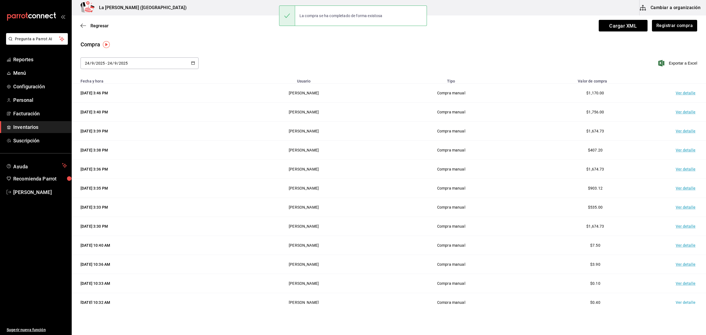
click at [679, 92] on td "Ver detalle" at bounding box center [686, 93] width 39 height 19
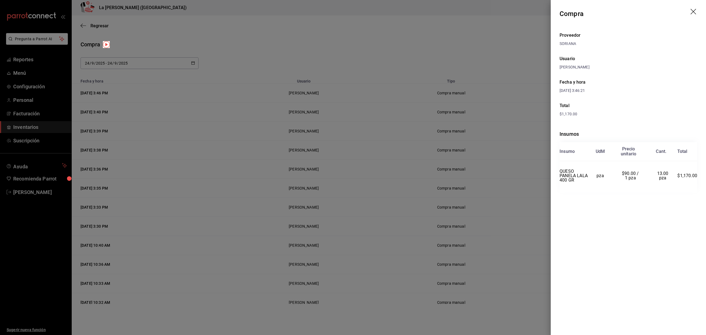
click at [696, 12] on icon "drag" at bounding box center [693, 12] width 7 height 7
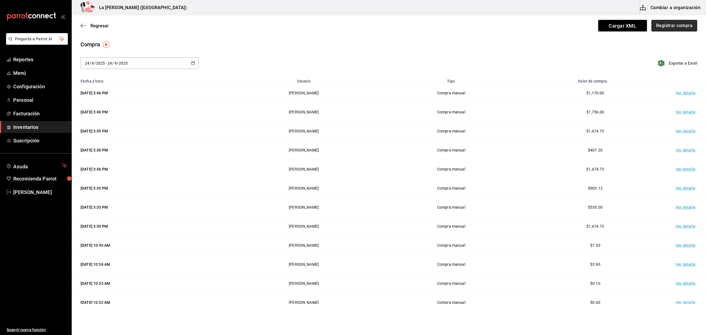
click at [684, 24] on button "Registrar compra" at bounding box center [674, 26] width 46 height 12
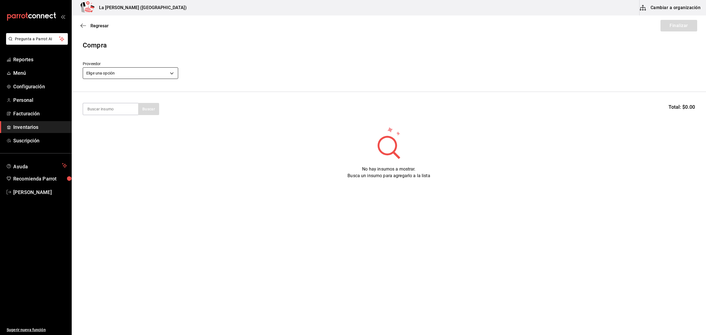
click at [162, 73] on body "Pregunta a Parrot AI Reportes Menú Configuración Personal Facturación Inventari…" at bounding box center [353, 151] width 706 height 303
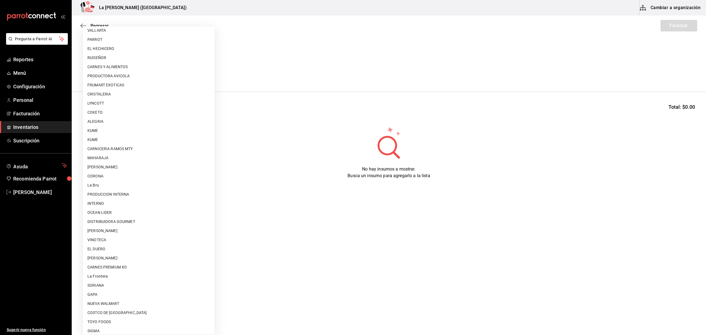
scroll to position [306, 0]
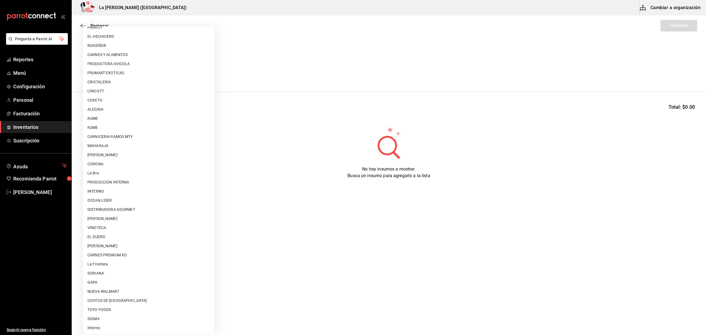
click at [115, 292] on li "NUEVA WALMART" at bounding box center [148, 291] width 131 height 9
type input "6eb89503-439c-4edd-a6ce-7dab788d5ffe"
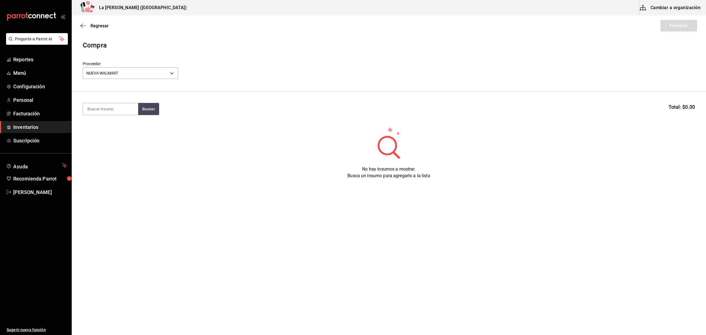
click at [111, 103] on section "Buscar Total: $0.00" at bounding box center [389, 109] width 634 height 34
click at [109, 106] on input at bounding box center [110, 109] width 55 height 12
type input "MODELO"
click at [106, 121] on div "CERV. MODELO ESPECIAL 355 ML Piezas - [GEOGRAPHIC_DATA]" at bounding box center [110, 134] width 55 height 34
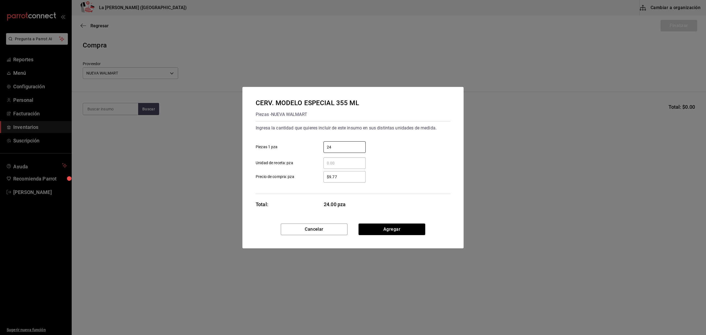
type input "24"
type input "$23.88"
click button "Agregar" at bounding box center [391, 229] width 67 height 12
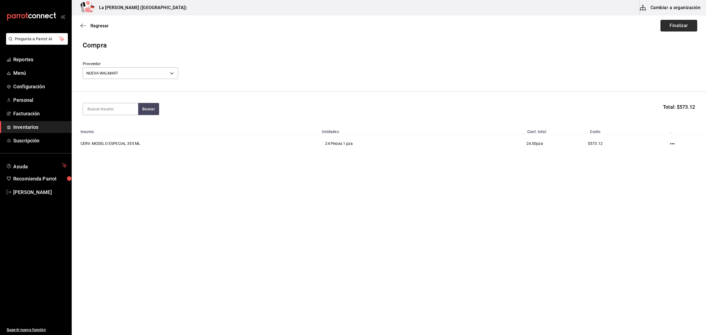
click at [686, 26] on button "Finalizar" at bounding box center [678, 26] width 37 height 12
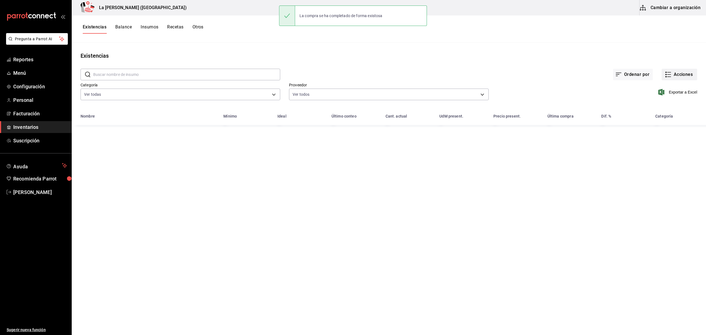
click at [683, 72] on button "Acciones" at bounding box center [679, 75] width 36 height 12
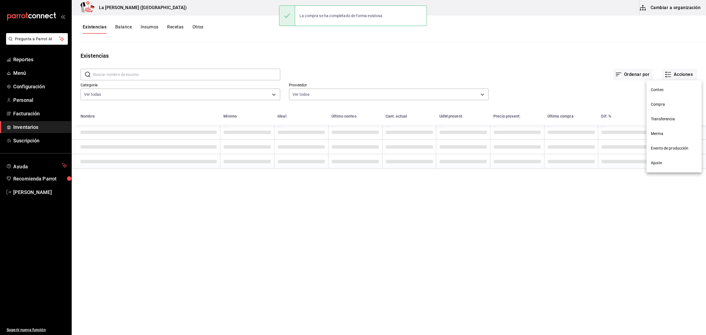
click at [658, 102] on span "Compra" at bounding box center [673, 104] width 46 height 6
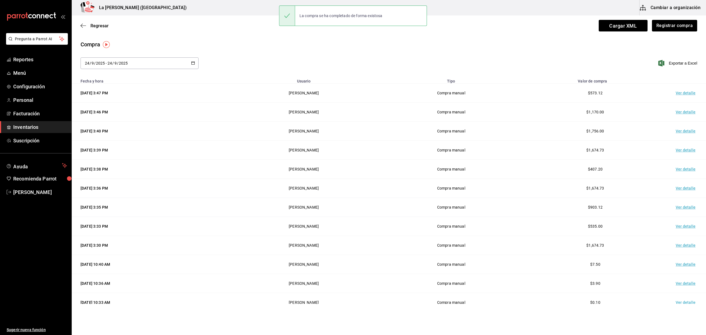
click at [677, 92] on td "Ver detalle" at bounding box center [686, 93] width 39 height 19
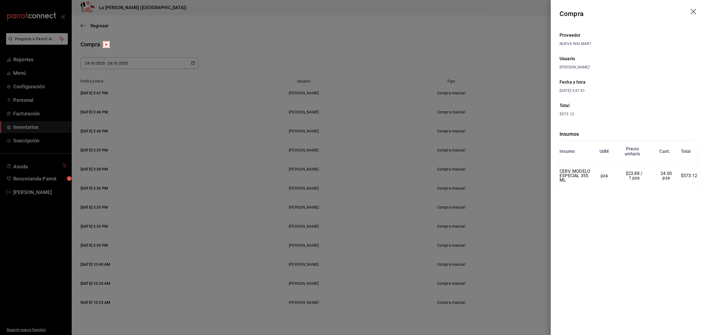
click at [689, 15] on header "Compra" at bounding box center [627, 14] width 155 height 28
click at [694, 8] on header "Compra" at bounding box center [627, 14] width 155 height 28
click at [690, 14] on icon "drag" at bounding box center [693, 12] width 7 height 7
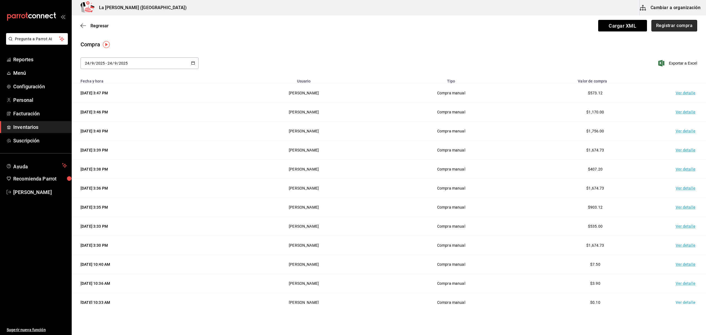
click at [680, 22] on button "Registrar compra" at bounding box center [674, 26] width 46 height 12
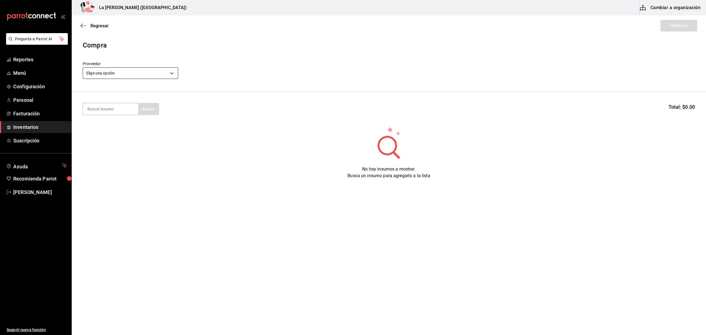
click at [169, 78] on body "Pregunta a Parrot AI Reportes Menú Configuración Personal Facturación Inventari…" at bounding box center [353, 151] width 706 height 303
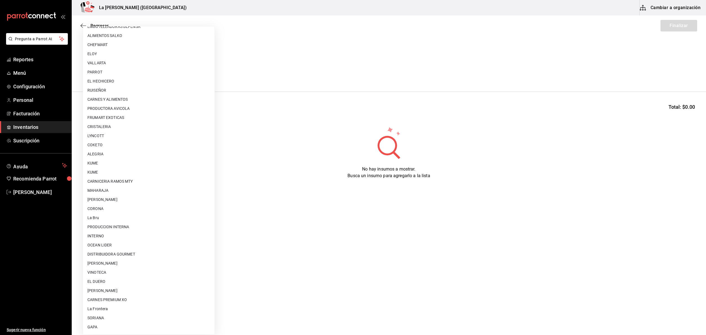
scroll to position [306, 0]
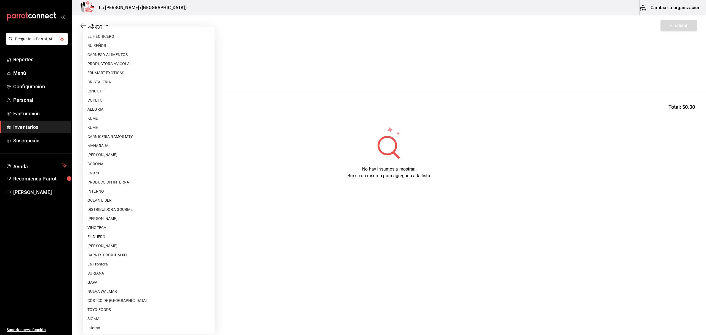
click at [108, 292] on li "NUEVA WALMART" at bounding box center [148, 291] width 131 height 9
type input "6eb89503-439c-4edd-a6ce-7dab788d5ffe"
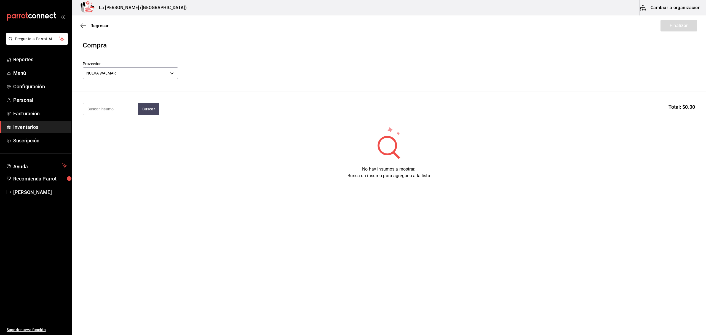
click at [114, 109] on input at bounding box center [110, 109] width 55 height 12
type input "P"
type input "QUESO"
click at [147, 112] on button "Buscar" at bounding box center [148, 109] width 21 height 12
click at [99, 140] on div "Piezas - [GEOGRAPHIC_DATA]" at bounding box center [110, 141] width 46 height 12
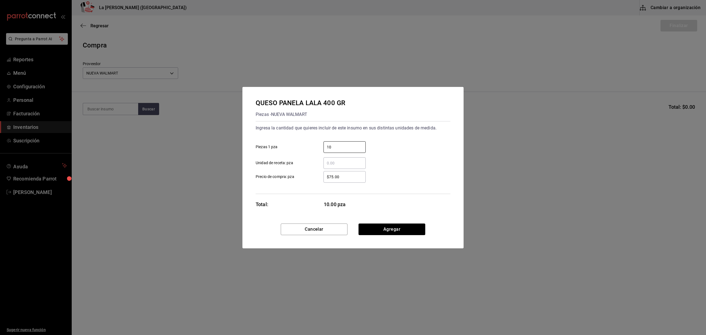
type input "10"
type input "$90"
click button "Agregar" at bounding box center [391, 229] width 67 height 12
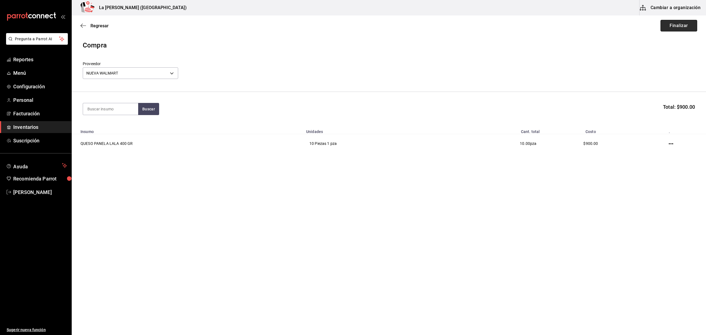
click at [673, 23] on button "Finalizar" at bounding box center [678, 26] width 37 height 12
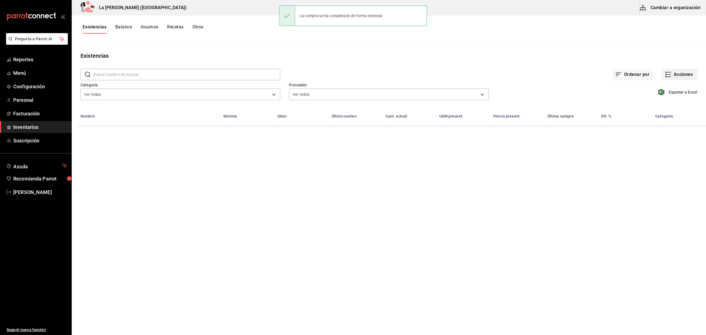
click at [675, 75] on button "Acciones" at bounding box center [679, 75] width 36 height 12
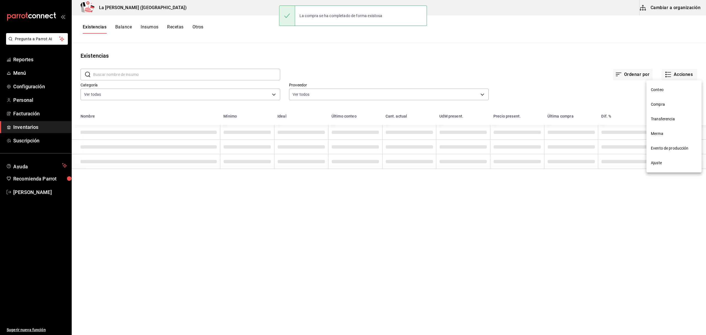
click at [660, 106] on span "Compra" at bounding box center [673, 104] width 46 height 6
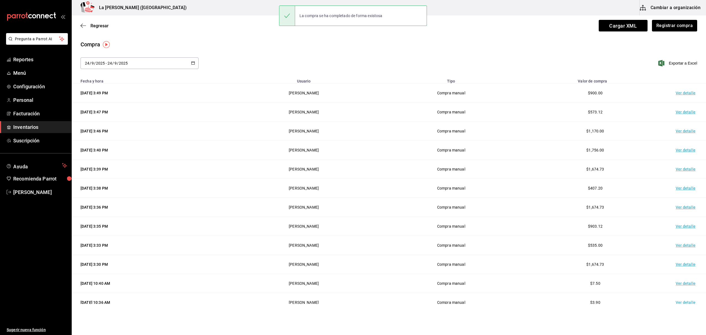
click at [677, 94] on td "Ver detalle" at bounding box center [686, 93] width 39 height 19
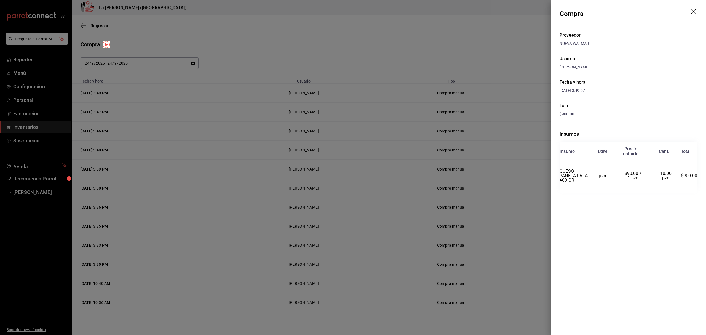
click at [691, 11] on icon "drag" at bounding box center [693, 12] width 7 height 7
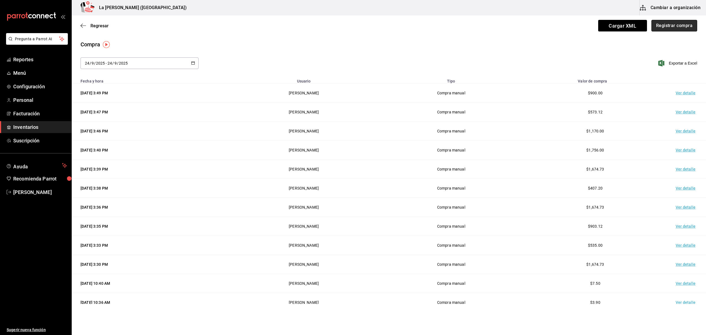
click at [675, 26] on button "Registrar compra" at bounding box center [674, 26] width 46 height 12
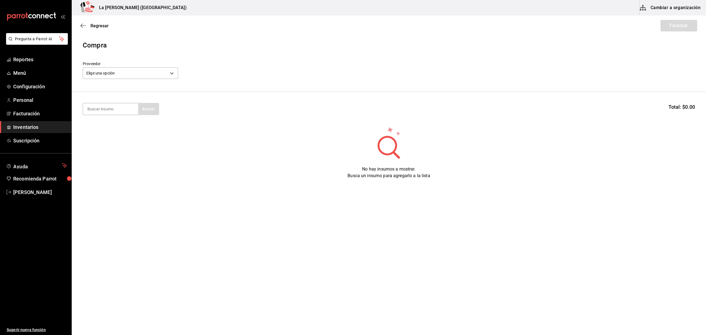
click at [128, 80] on header "Compra Proveedor Elige una opción default" at bounding box center [389, 66] width 634 height 52
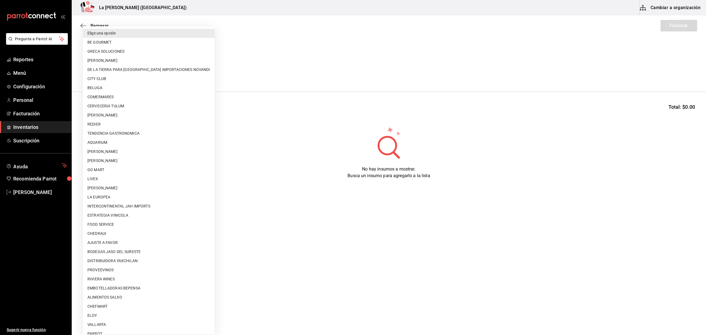
click at [129, 73] on body "Pregunta a Parrot AI Reportes Menú Configuración Personal Facturación Inventari…" at bounding box center [353, 151] width 706 height 303
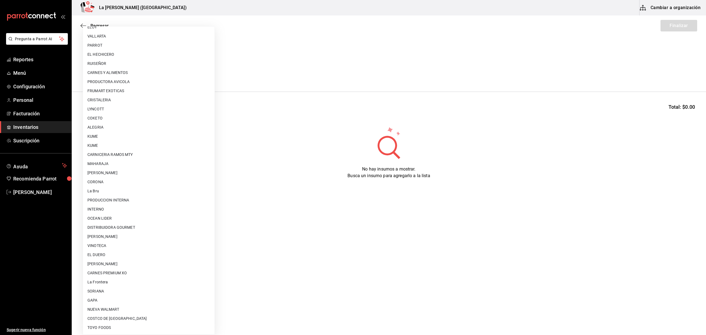
scroll to position [306, 0]
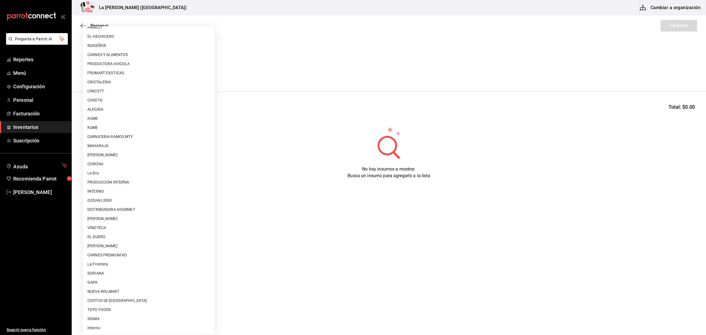
click at [101, 271] on li "SORIANA" at bounding box center [148, 272] width 131 height 9
type input "f62628b7-b131-47fd-9824-ea856ce267db"
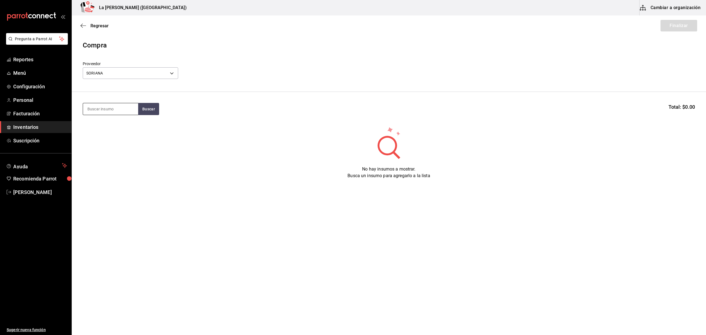
click at [115, 108] on input at bounding box center [110, 109] width 55 height 12
type input "QUE"
click at [109, 130] on div "QUESO PANELA LALA 400 GR" at bounding box center [110, 128] width 46 height 13
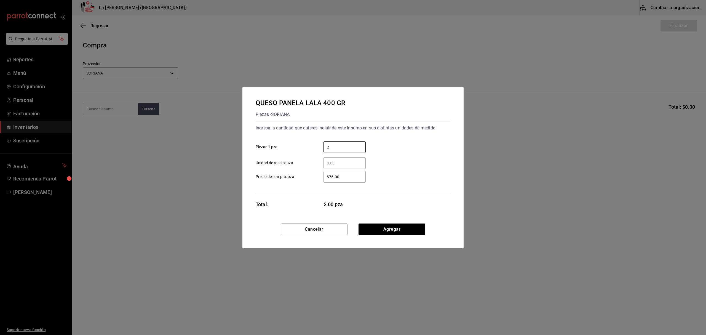
type input "2"
type input "$90"
click button "Agregar" at bounding box center [391, 229] width 67 height 12
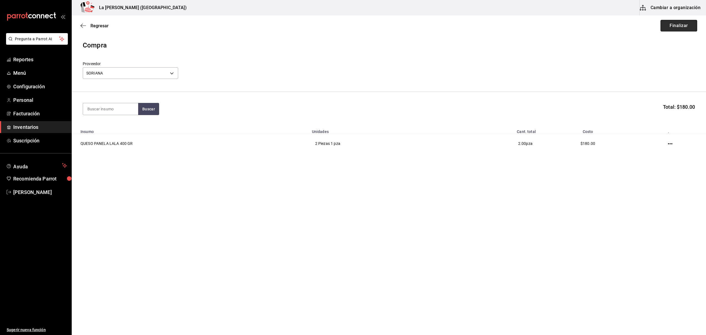
click at [682, 26] on button "Finalizar" at bounding box center [678, 26] width 37 height 12
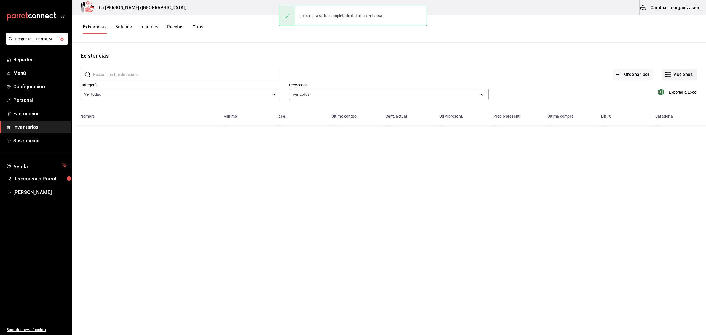
click at [688, 74] on button "Acciones" at bounding box center [679, 75] width 36 height 12
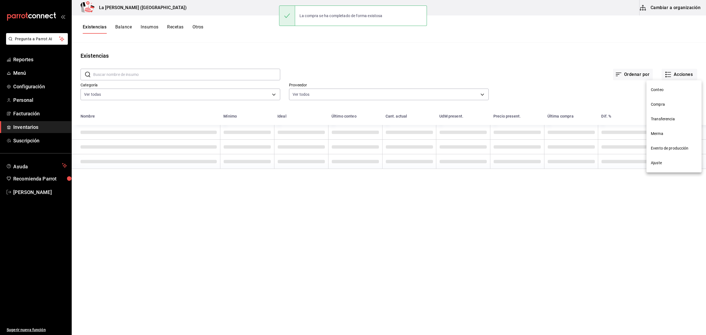
click at [664, 105] on span "Compra" at bounding box center [673, 104] width 46 height 6
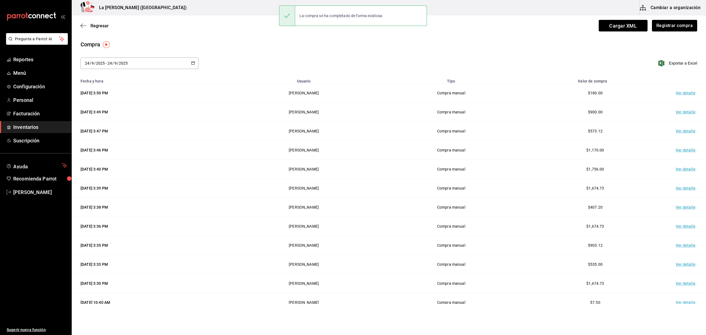
click at [677, 94] on td "Ver detalle" at bounding box center [686, 93] width 39 height 19
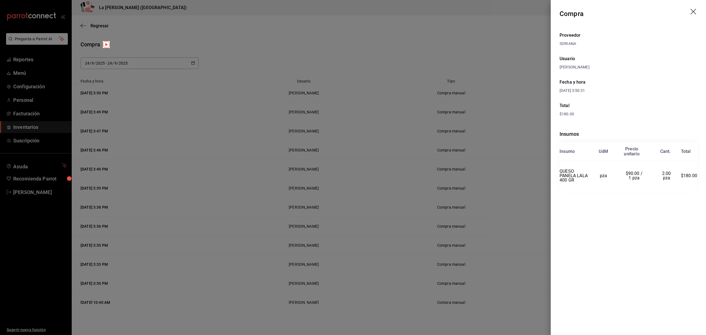
click at [692, 9] on icon "drag" at bounding box center [693, 12] width 7 height 7
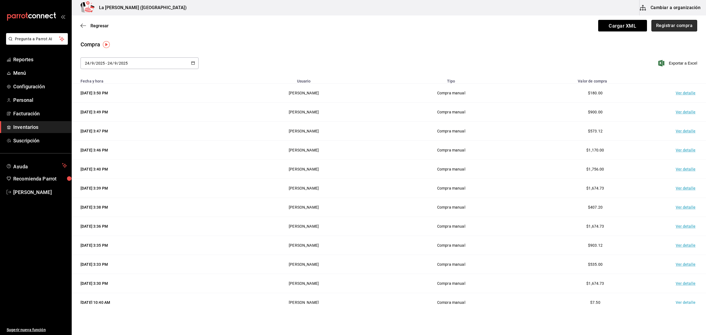
click at [672, 28] on button "Registrar compra" at bounding box center [674, 26] width 46 height 12
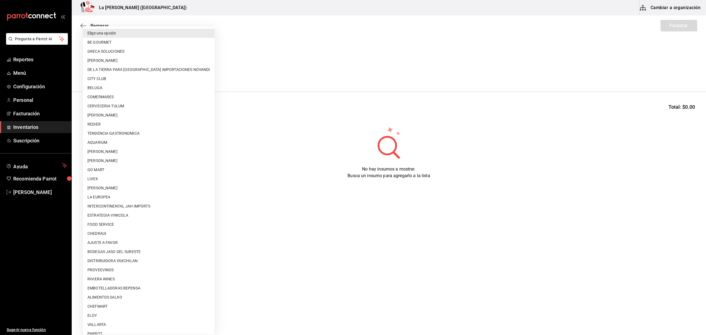
click at [111, 73] on body "Pregunta a Parrot AI Reportes Menú Configuración Personal Facturación Inventari…" at bounding box center [353, 151] width 706 height 303
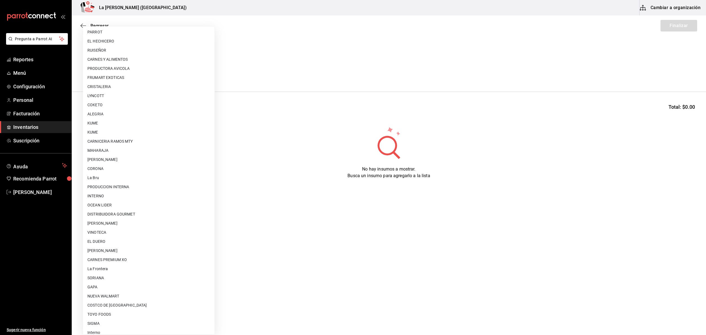
scroll to position [306, 0]
click at [122, 299] on li "COSTCO DE [GEOGRAPHIC_DATA]" at bounding box center [148, 300] width 131 height 9
type input "36657f88-4009-4ca1-bd83-5056e7dee6da"
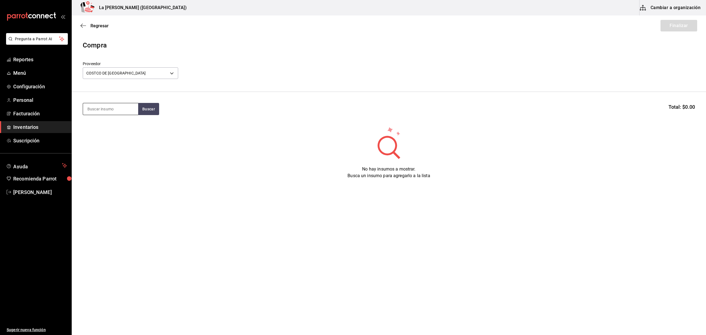
click at [120, 105] on input at bounding box center [110, 109] width 55 height 12
type input "PRI"
click at [114, 128] on div "Botella - COSTCO DE [GEOGRAPHIC_DATA]" at bounding box center [110, 134] width 46 height 12
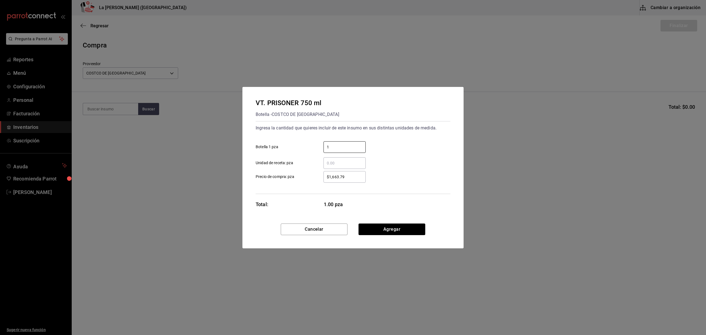
type input "1"
type input "$1,498.37"
click button "Agregar" at bounding box center [391, 229] width 67 height 12
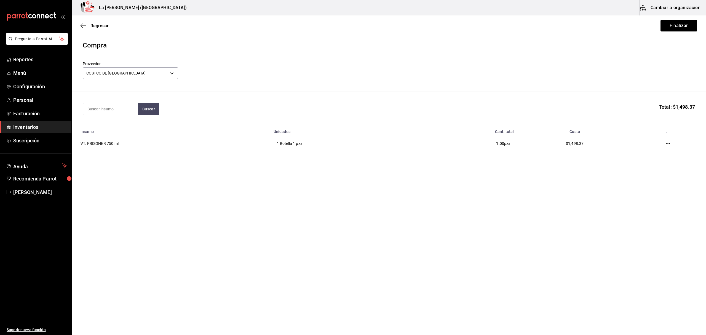
click at [688, 19] on div "Regresar Finalizar" at bounding box center [389, 25] width 634 height 20
click at [685, 26] on button "Finalizar" at bounding box center [678, 26] width 37 height 12
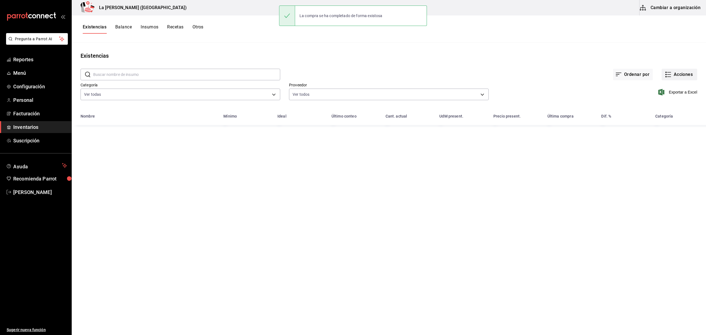
click at [684, 71] on button "Acciones" at bounding box center [679, 75] width 36 height 12
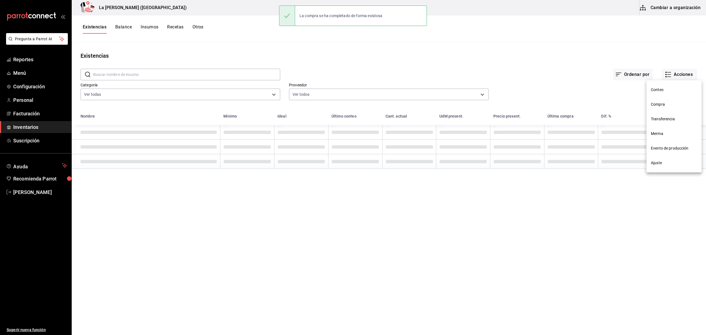
click at [664, 103] on span "Compra" at bounding box center [673, 104] width 46 height 6
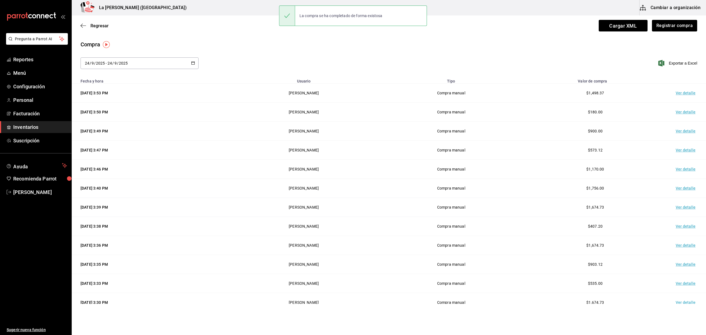
click at [679, 94] on td "Ver detalle" at bounding box center [686, 93] width 39 height 19
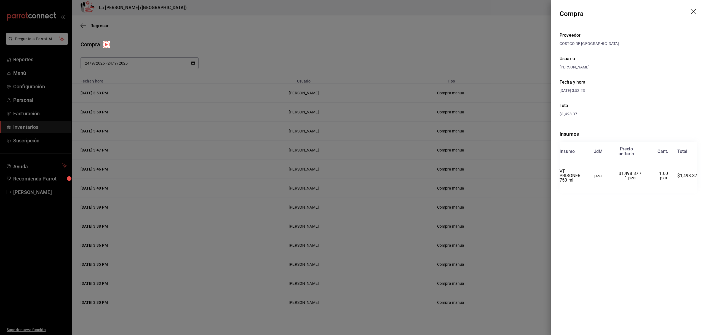
click at [694, 10] on icon "drag" at bounding box center [693, 12] width 7 height 7
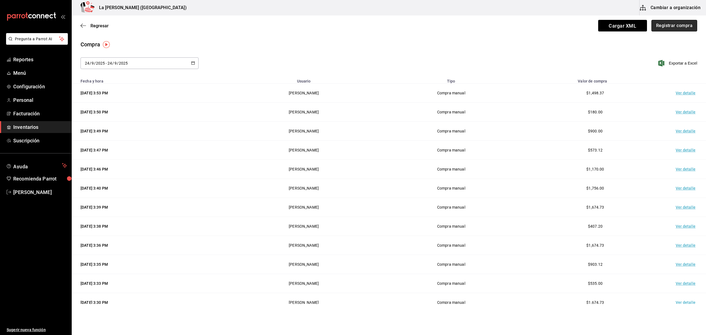
click at [676, 24] on button "Registrar compra" at bounding box center [674, 26] width 46 height 12
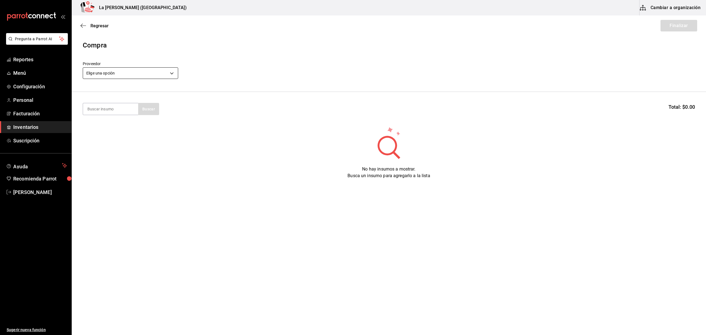
click at [164, 69] on body "Pregunta a Parrot AI Reportes Menú Configuración Personal Facturación Inventari…" at bounding box center [353, 151] width 706 height 303
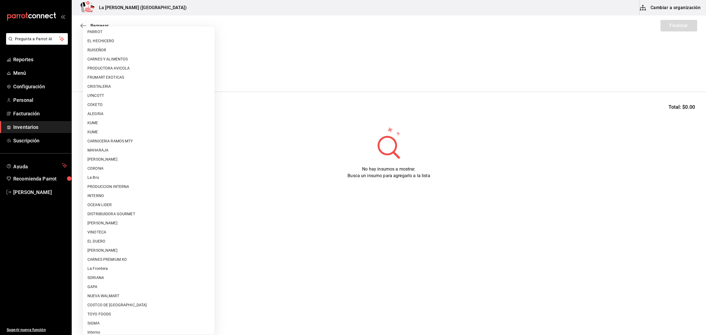
scroll to position [306, 0]
click at [118, 301] on li "COSTCO DE [GEOGRAPHIC_DATA]" at bounding box center [148, 300] width 131 height 9
type input "36657f88-4009-4ca1-bd83-5056e7dee6da"
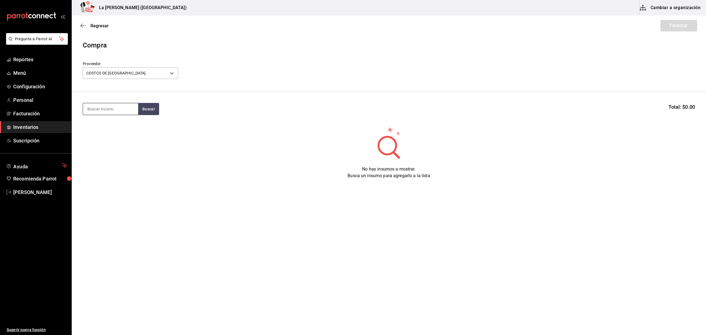
click at [123, 114] on input at bounding box center [110, 109] width 55 height 12
type input "PRI"
click at [148, 107] on button "Buscar" at bounding box center [148, 109] width 21 height 12
click at [126, 122] on div "VT. PRISONER 750 ml" at bounding box center [110, 125] width 46 height 7
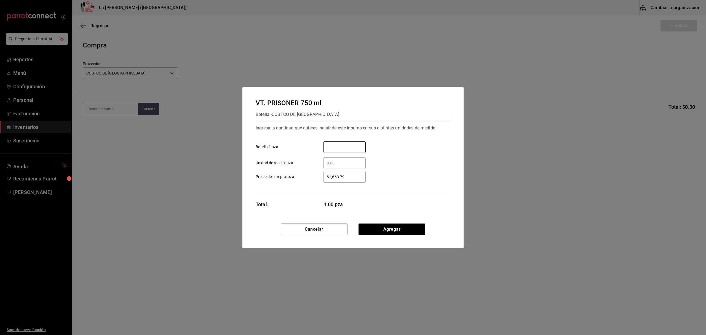
type input "1"
type input "$1,699"
click button "Agregar" at bounding box center [391, 229] width 67 height 12
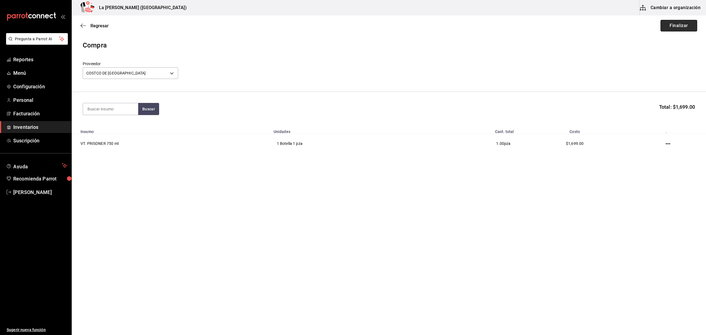
click at [674, 24] on button "Finalizar" at bounding box center [678, 26] width 37 height 12
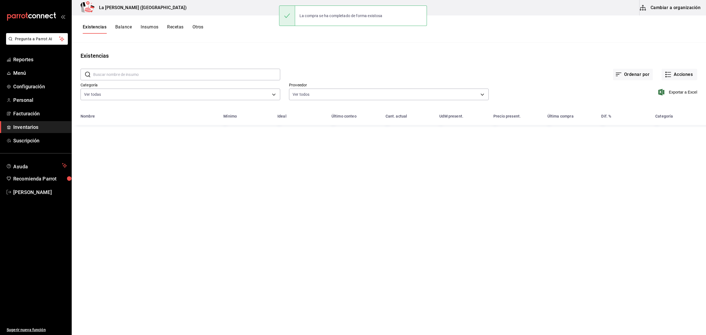
click at [676, 80] on div "Exportar a Excel" at bounding box center [592, 88] width 208 height 28
click at [677, 75] on button "Acciones" at bounding box center [679, 75] width 36 height 12
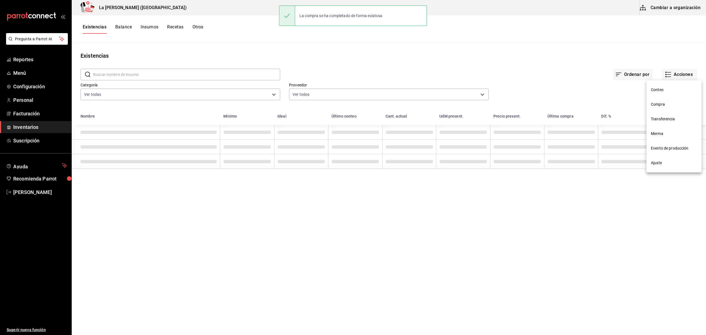
click at [662, 102] on span "Compra" at bounding box center [673, 104] width 46 height 6
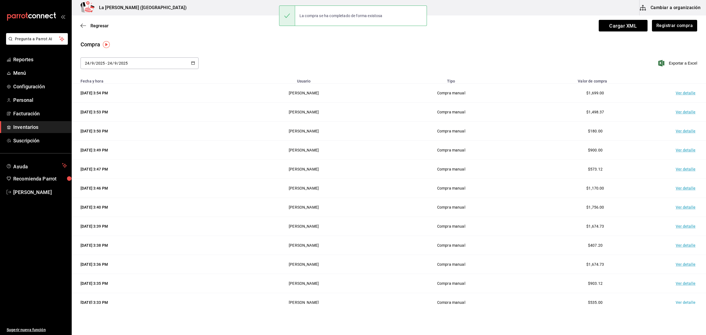
click at [685, 93] on td "Ver detalle" at bounding box center [686, 93] width 39 height 19
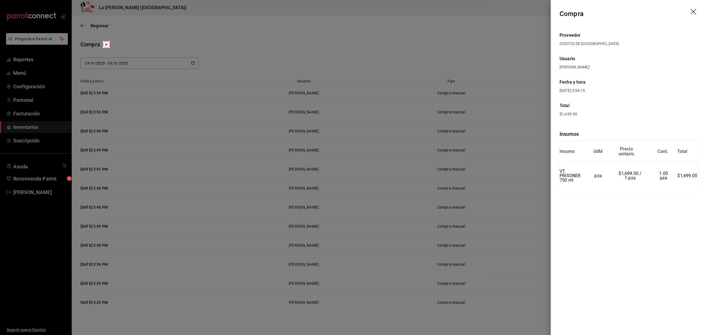
click at [690, 13] on header "Compra" at bounding box center [627, 14] width 155 height 28
click at [695, 11] on icon "drag" at bounding box center [693, 12] width 7 height 7
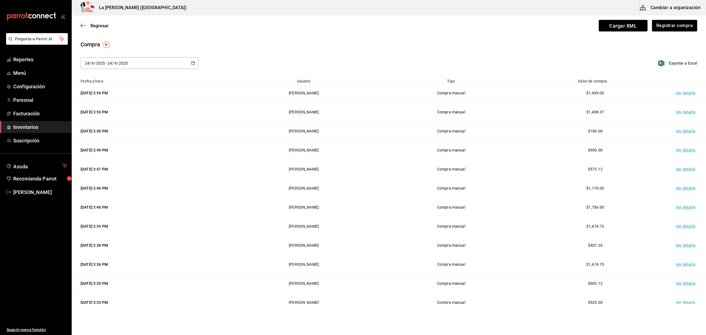
click at [681, 18] on div "Regresar Cargar XML Registrar compra" at bounding box center [389, 25] width 634 height 20
click at [678, 23] on button "Registrar compra" at bounding box center [674, 26] width 46 height 12
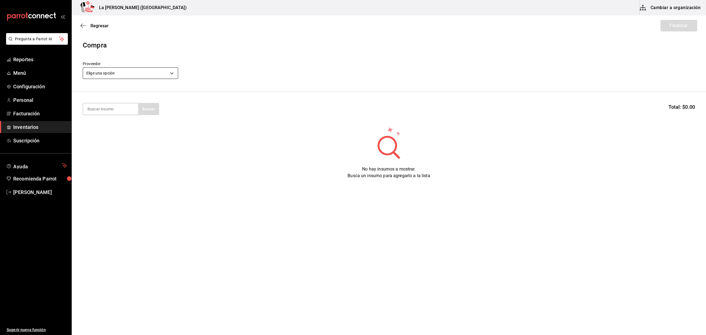
click at [169, 74] on body "Pregunta a Parrot AI Reportes Menú Configuración Personal Facturación Inventari…" at bounding box center [353, 151] width 706 height 303
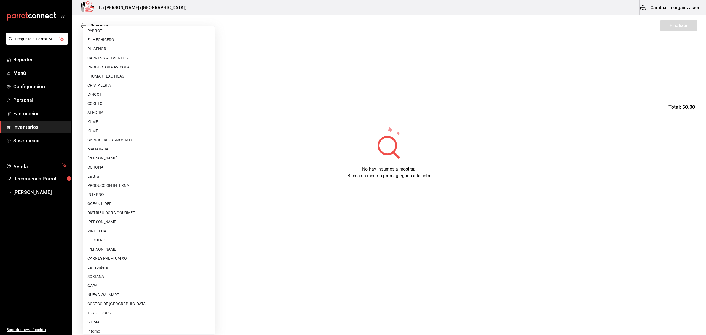
scroll to position [306, 0]
click at [109, 301] on li "COSTCO DE [GEOGRAPHIC_DATA]" at bounding box center [148, 300] width 131 height 9
type input "36657f88-4009-4ca1-bd83-5056e7dee6da"
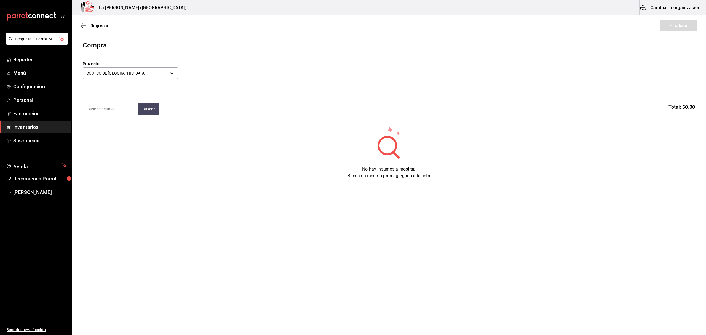
click at [117, 111] on input at bounding box center [110, 109] width 55 height 12
type input "PRI"
click at [120, 131] on div "Botella - COSTCO DE [GEOGRAPHIC_DATA]" at bounding box center [110, 134] width 46 height 12
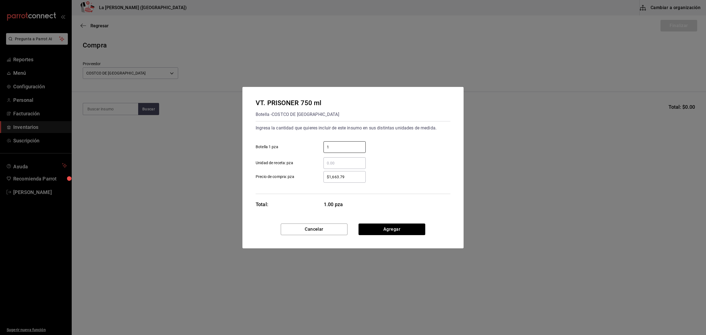
type input "1"
type input "$1,699"
click button "Agregar" at bounding box center [391, 229] width 67 height 12
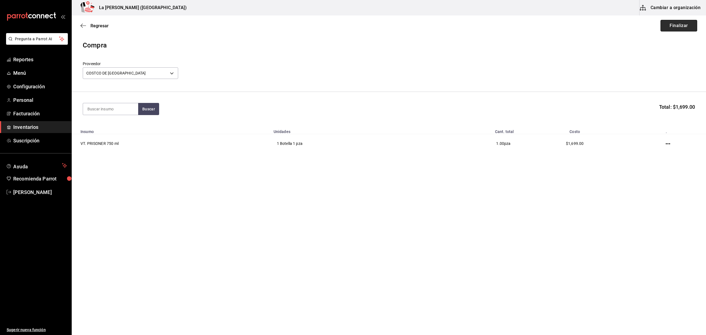
click at [684, 23] on button "Finalizar" at bounding box center [678, 26] width 37 height 12
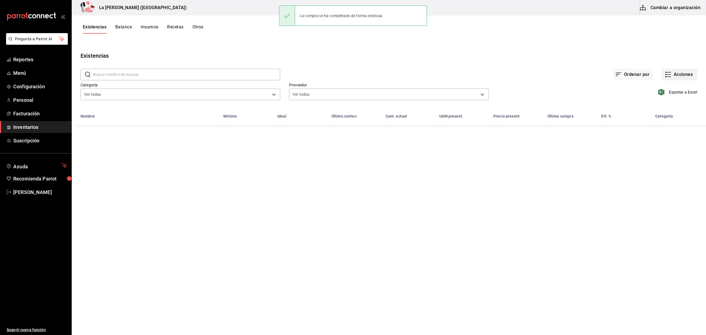
click at [679, 71] on button "Acciones" at bounding box center [679, 75] width 36 height 12
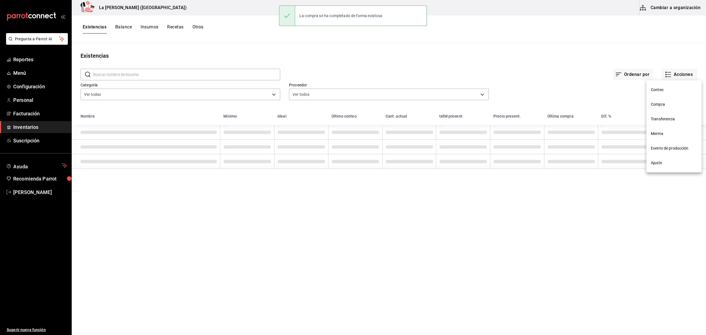
click at [665, 101] on span "Compra" at bounding box center [673, 104] width 46 height 6
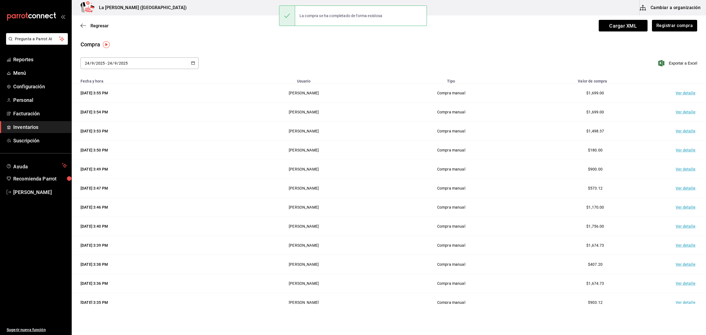
click at [677, 90] on td "Ver detalle" at bounding box center [686, 93] width 39 height 19
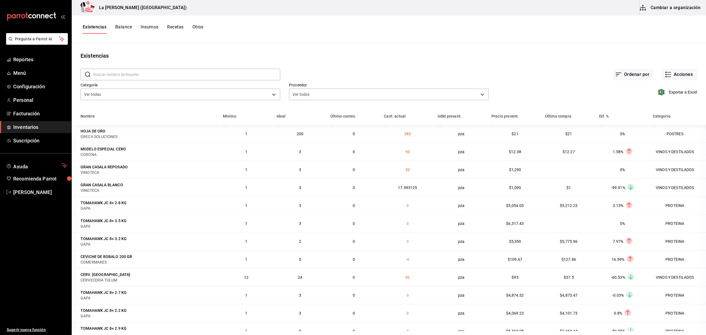
click at [141, 76] on input "text" at bounding box center [186, 74] width 187 height 11
type input "OPOR"
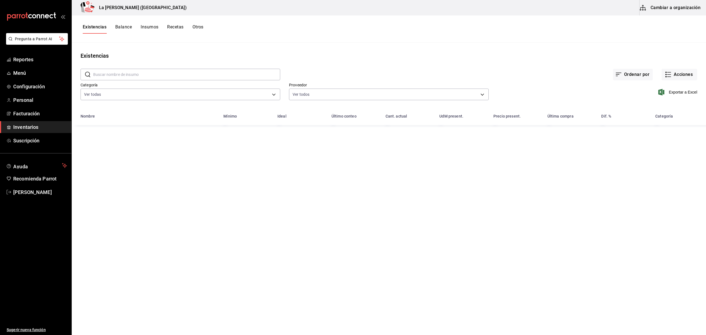
click at [107, 71] on input "text" at bounding box center [186, 74] width 187 height 11
type input "OPOR"
click at [127, 133] on div "LIC. FERREIRA OPORTO 750ML" at bounding box center [108, 131] width 56 height 6
click at [114, 130] on div "LIC. FERREIRA OPORTO 750ML" at bounding box center [108, 131] width 56 height 6
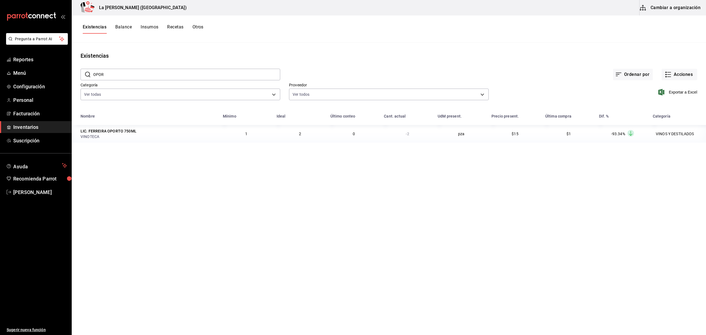
click at [93, 135] on div "VINOTECA" at bounding box center [148, 137] width 136 height 6
click at [676, 8] on button "Cambiar a organización" at bounding box center [670, 7] width 62 height 15
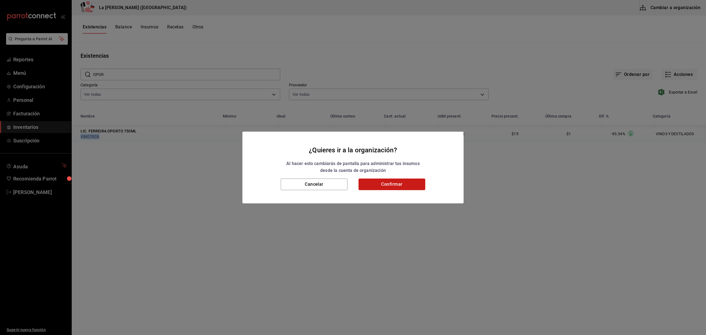
click at [382, 185] on button "Confirmar" at bounding box center [391, 184] width 67 height 12
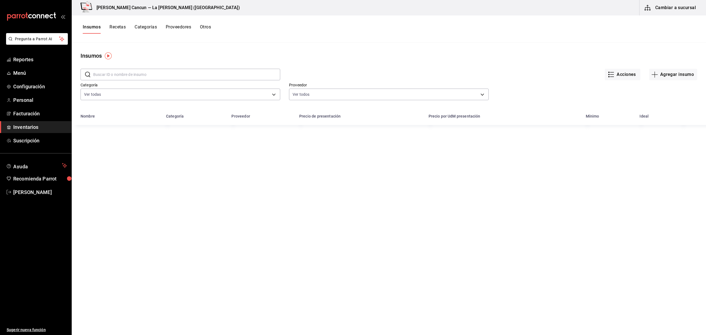
click at [182, 72] on input "text" at bounding box center [186, 74] width 187 height 11
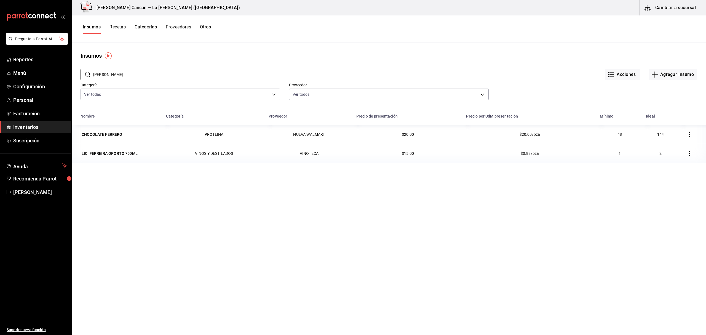
type input "[PERSON_NAME]"
click at [230, 152] on td "VINOS Y DESTILADOS" at bounding box center [214, 153] width 103 height 19
click at [111, 153] on div "LIC. FERREIRA OPORTO 750ML" at bounding box center [110, 153] width 56 height 6
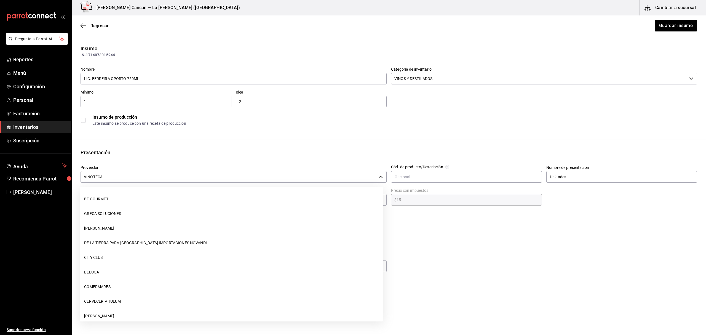
click at [176, 179] on input "VINOTECA" at bounding box center [227, 177] width 295 height 12
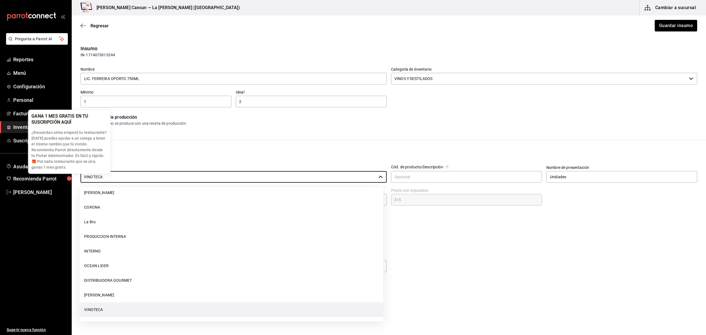
drag, startPoint x: 176, startPoint y: 175, endPoint x: 69, endPoint y: 184, distance: 107.3
click at [69, 184] on body "Pregunta a Parrot AI Reportes Menú Configuración Personal Facturación Inventari…" at bounding box center [353, 151] width 706 height 303
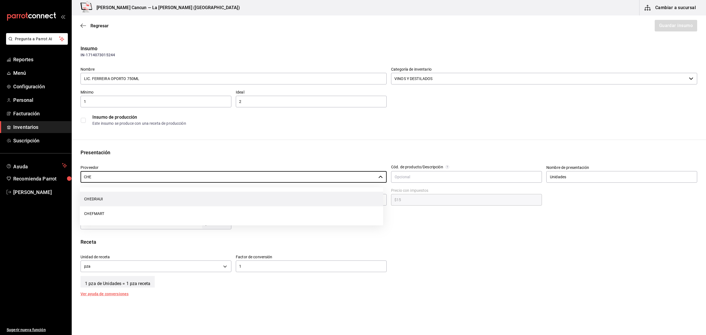
click at [109, 199] on li "CHEDRAUI" at bounding box center [231, 199] width 303 height 15
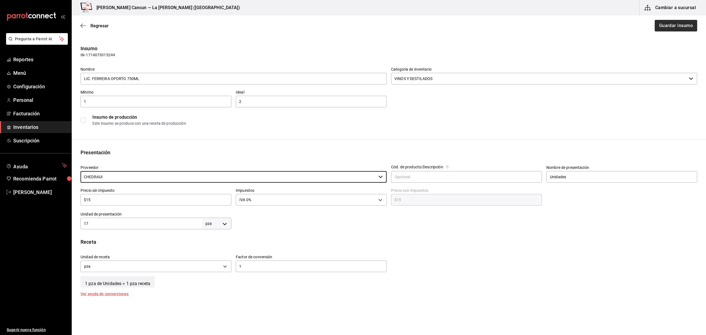
type input "CHEDRAUI"
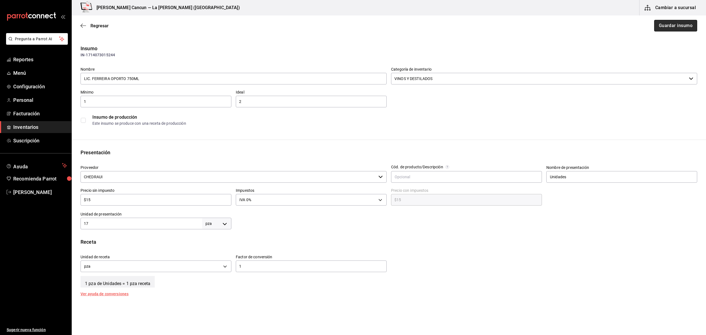
click at [676, 25] on button "Guardar insumo" at bounding box center [675, 26] width 43 height 12
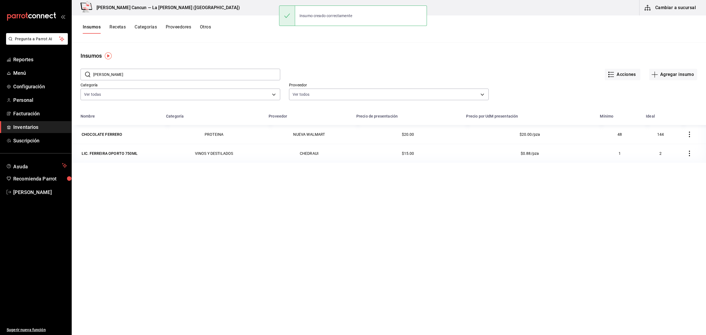
click at [131, 74] on input "[PERSON_NAME]" at bounding box center [186, 74] width 187 height 11
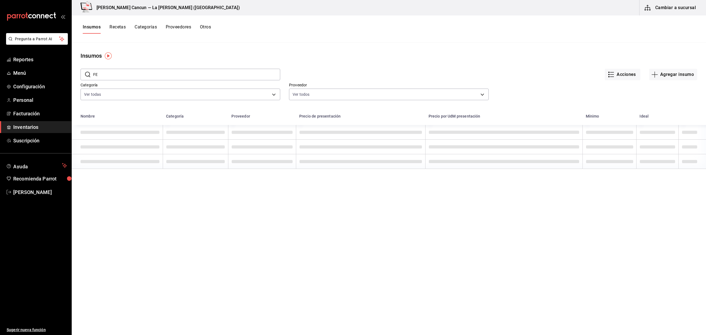
type input "F"
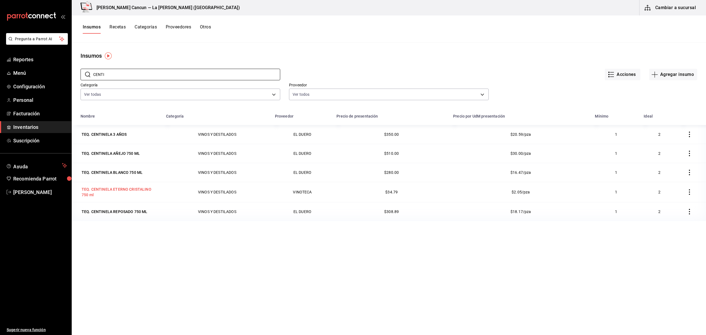
type input "CENTI"
click at [139, 194] on div "TEQ. CENTINELA ETERNO CRISTALINO 750 ml" at bounding box center [120, 191] width 77 height 11
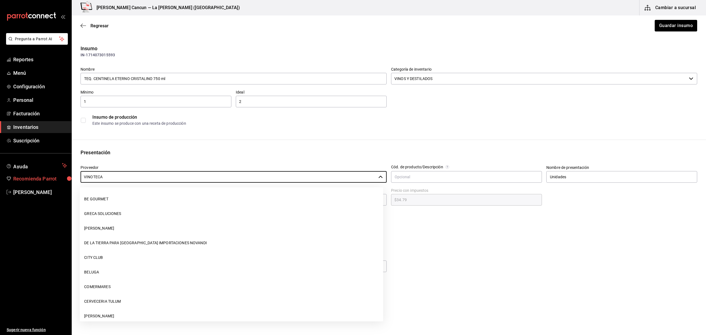
scroll to position [678, 0]
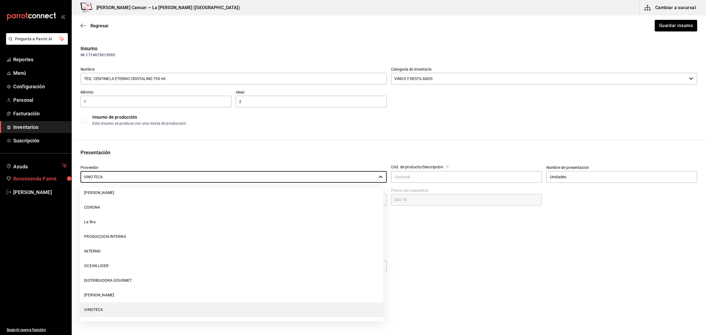
drag, startPoint x: 143, startPoint y: 178, endPoint x: 44, endPoint y: 176, distance: 98.7
click at [44, 178] on div "Pregunta a Parrot AI Reportes Menú Configuración Personal Facturación Inventari…" at bounding box center [353, 151] width 706 height 303
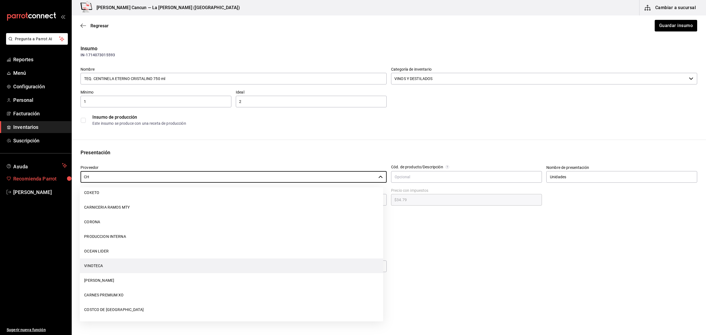
scroll to position [0, 0]
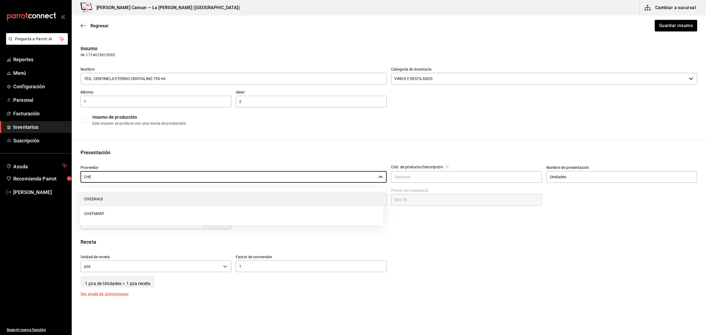
click at [95, 200] on li "CHEDRAUI" at bounding box center [231, 199] width 303 height 15
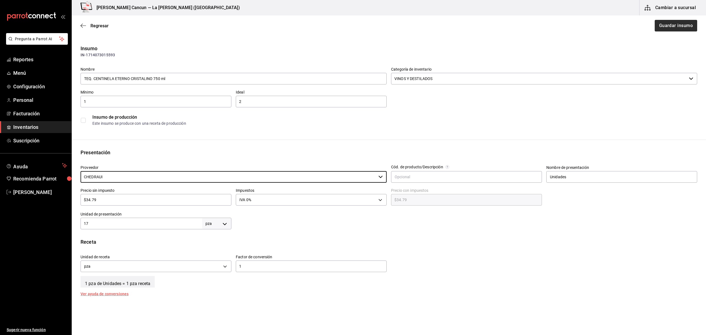
type input "CHEDRAUI"
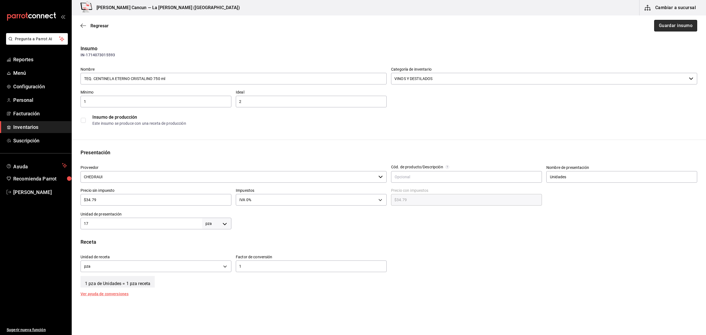
click at [664, 21] on button "Guardar insumo" at bounding box center [675, 26] width 43 height 12
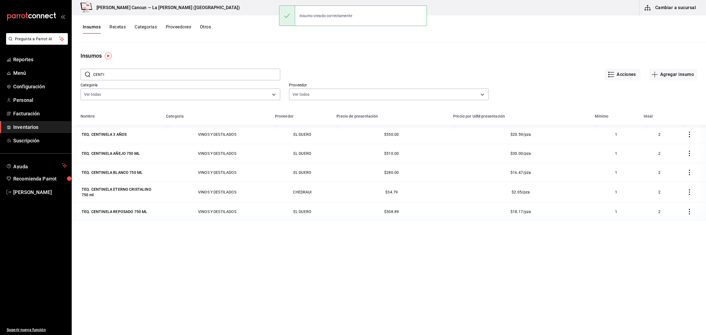
click at [131, 76] on input "CENTI" at bounding box center [186, 74] width 187 height 11
type input "C"
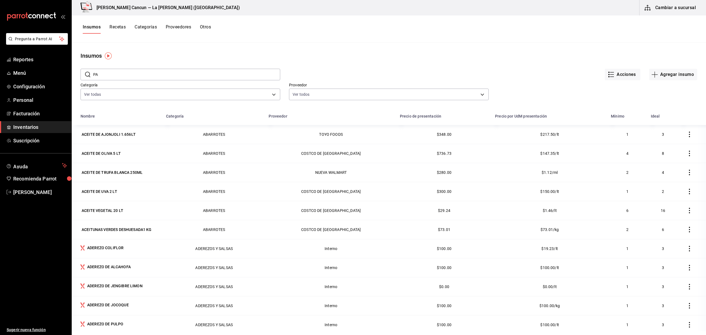
type input "P"
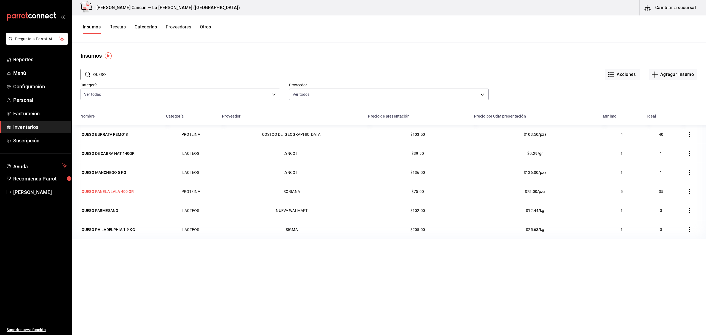
type input "QUESO"
click at [117, 190] on div "QUESO PANELA LALA 400 GR" at bounding box center [108, 192] width 52 height 6
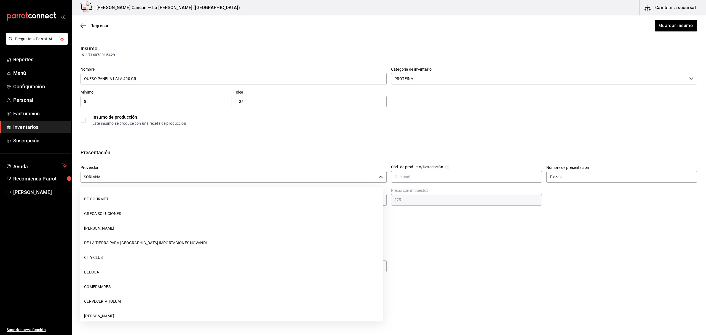
scroll to position [751, 0]
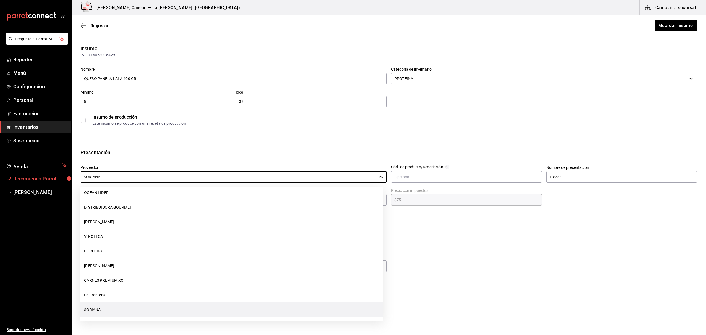
drag, startPoint x: 152, startPoint y: 179, endPoint x: 49, endPoint y: 180, distance: 103.1
click at [49, 180] on div "Pregunta a Parrot AI Reportes Menú Configuración Personal Facturación Inventari…" at bounding box center [353, 151] width 706 height 303
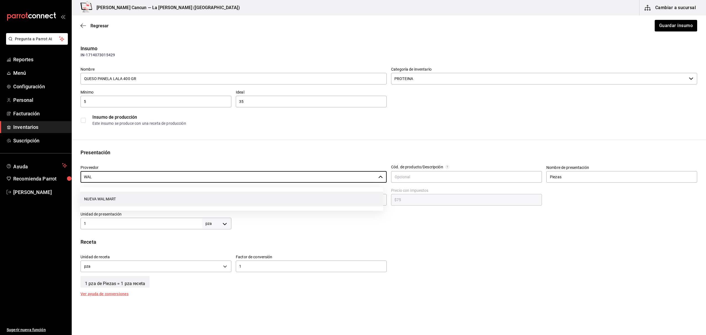
click at [171, 198] on li "NUEVA WALMART" at bounding box center [231, 199] width 303 height 15
type input "NUEVA WALMART"
click at [663, 23] on button "Guardar insumo" at bounding box center [675, 26] width 43 height 12
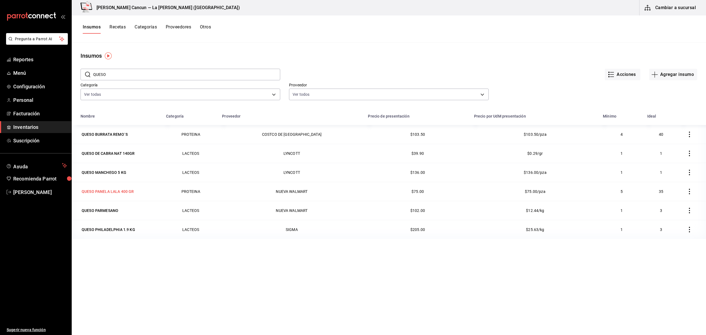
click at [122, 194] on div "QUESO PANELA LALA 400 GR" at bounding box center [108, 192] width 52 height 6
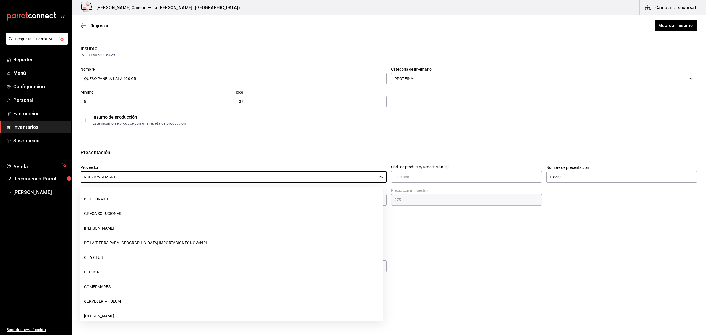
scroll to position [781, 0]
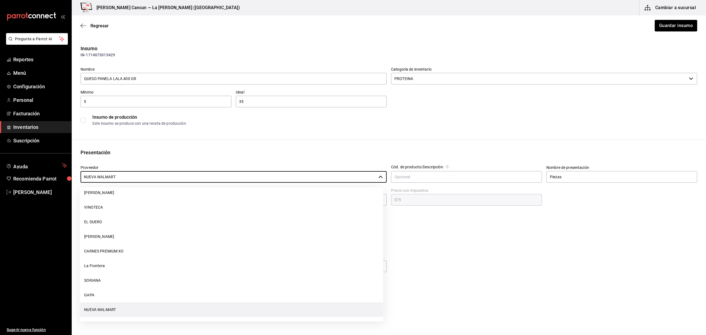
drag, startPoint x: 140, startPoint y: 176, endPoint x: 45, endPoint y: 185, distance: 95.3
click at [45, 185] on div "Pregunta a Parrot AI Reportes Menú Configuración Personal Facturación Inventari…" at bounding box center [353, 151] width 706 height 303
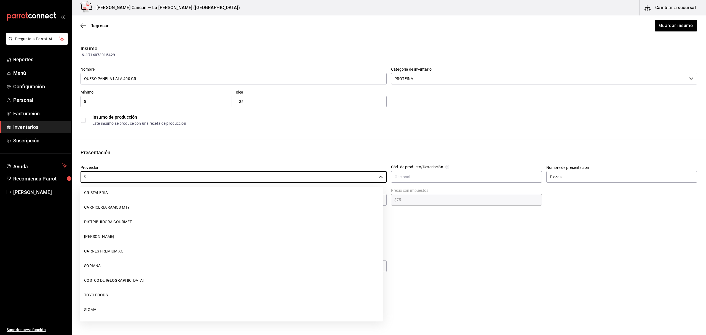
scroll to position [0, 0]
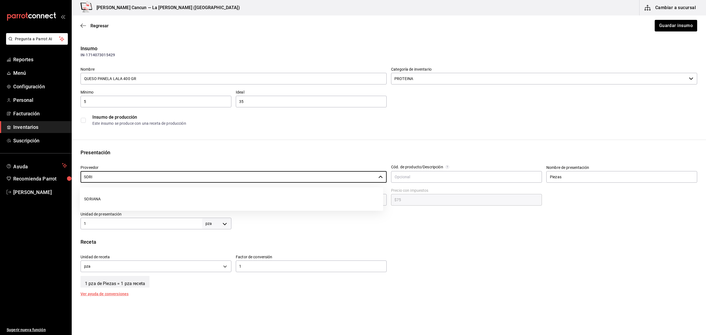
click at [105, 191] on ul "SORIANA" at bounding box center [231, 198] width 303 height 23
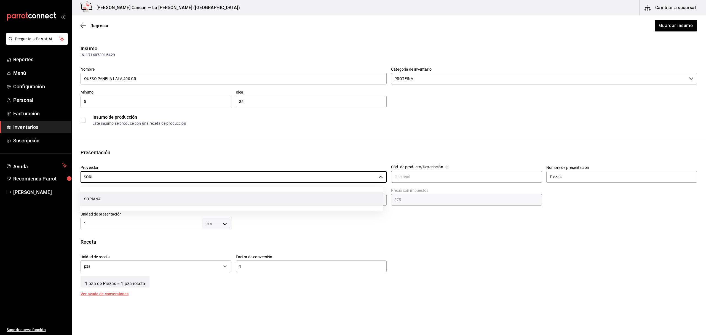
click at [107, 194] on li "SORIANA" at bounding box center [231, 199] width 303 height 15
type input "SORIANA"
click at [663, 23] on button "Guardar insumo" at bounding box center [675, 26] width 43 height 12
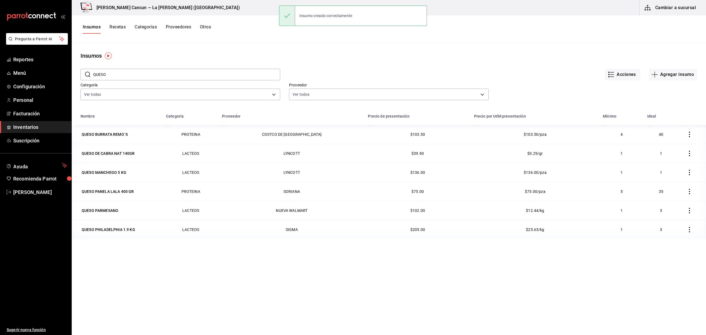
drag, startPoint x: 130, startPoint y: 77, endPoint x: 133, endPoint y: 68, distance: 9.6
click at [131, 77] on input "QUESO" at bounding box center [186, 74] width 187 height 11
type input "Q"
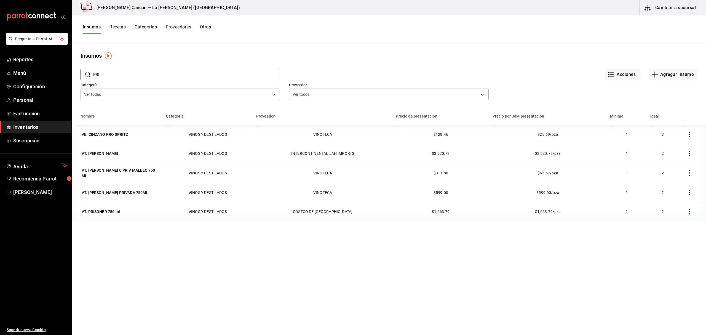
type input "PRI"
